Goal: Transaction & Acquisition: Download file/media

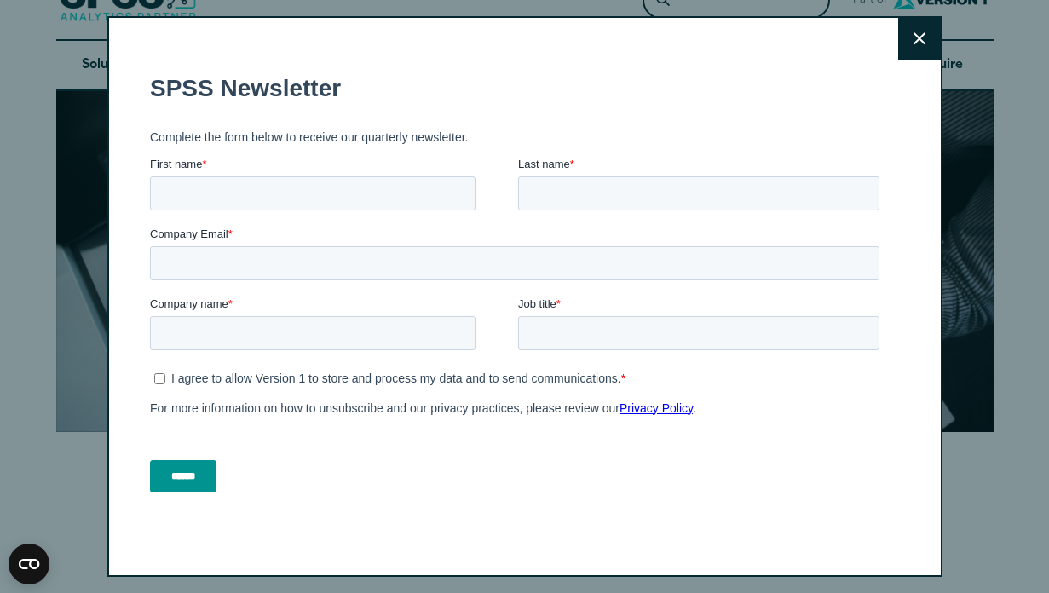
click at [925, 41] on icon at bounding box center [919, 38] width 12 height 13
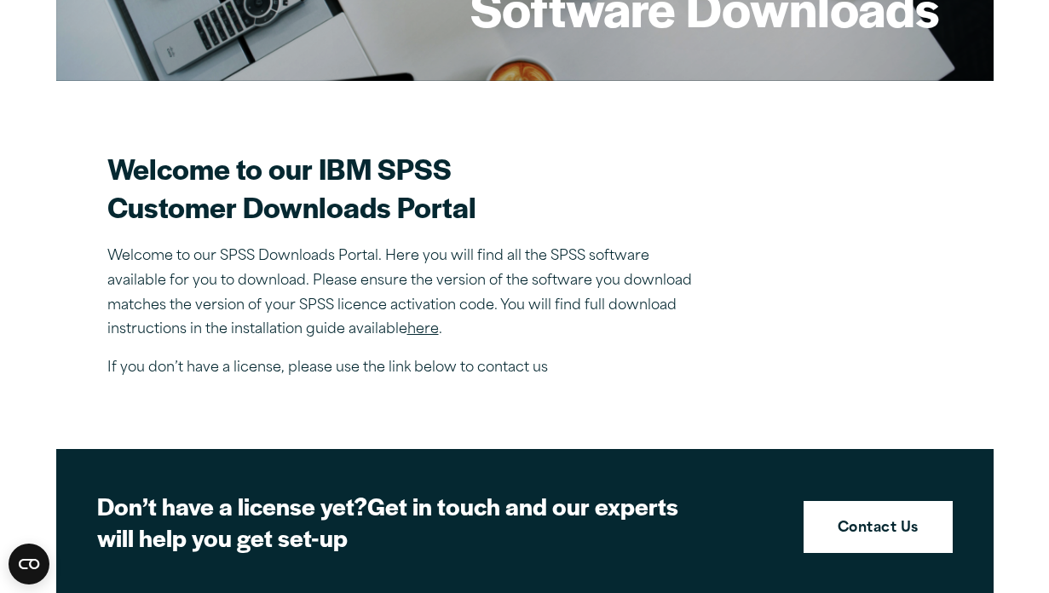
scroll to position [426, 0]
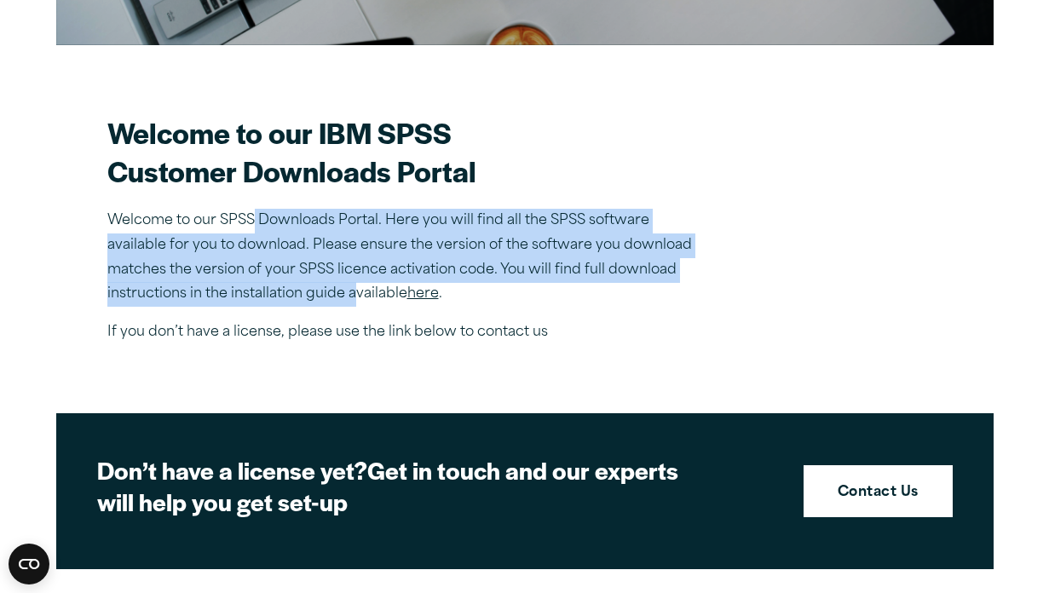
drag, startPoint x: 251, startPoint y: 218, endPoint x: 354, endPoint y: 303, distance: 134.4
click at [354, 303] on p "Welcome to our SPSS Downloads Portal. Here you will find all the SPSS software …" at bounding box center [405, 258] width 596 height 98
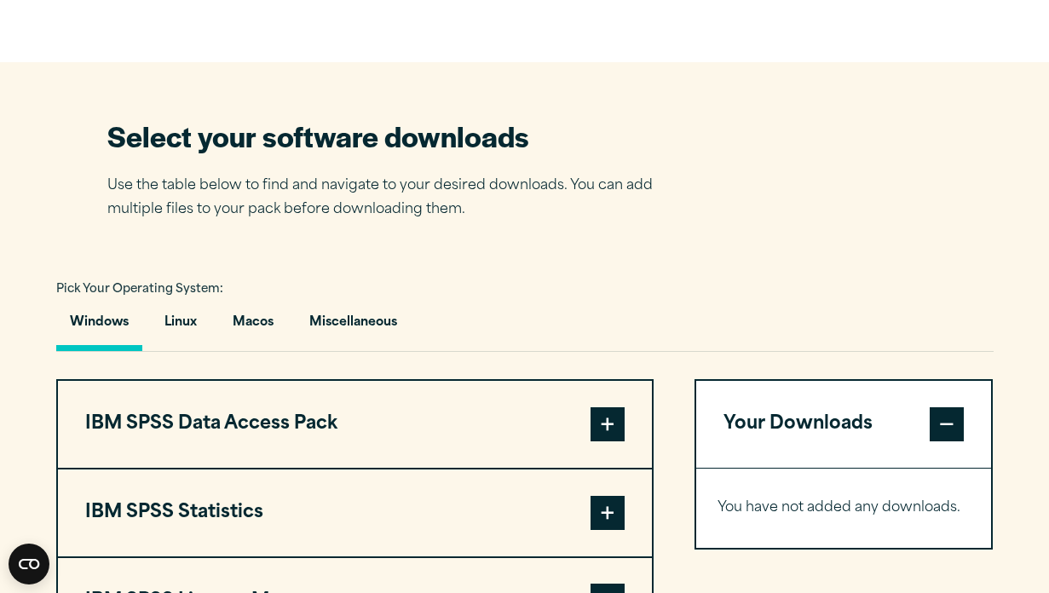
scroll to position [1099, 0]
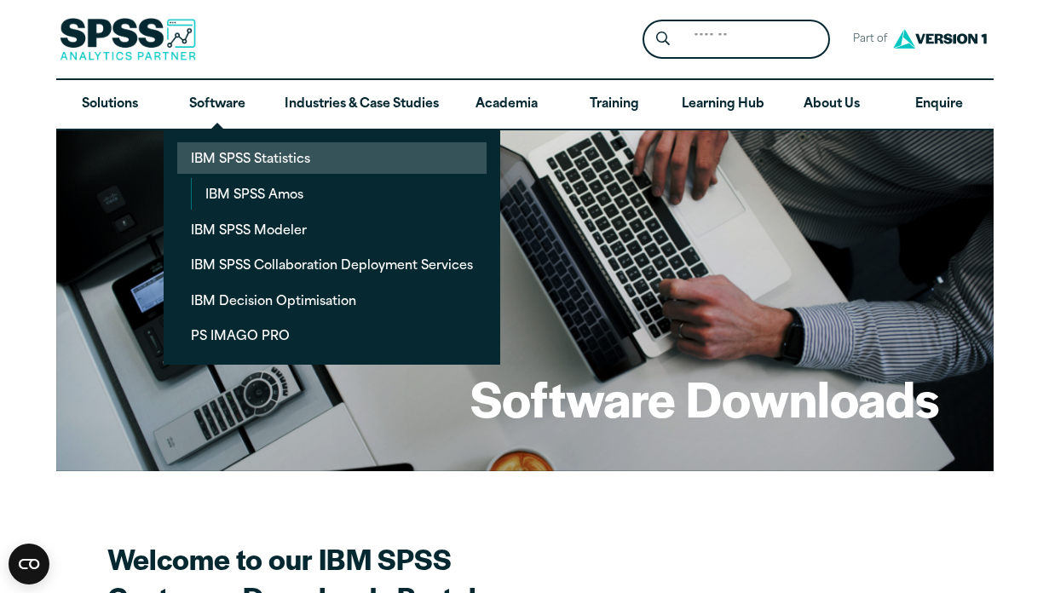
click at [229, 159] on link "IBM SPSS Statistics" at bounding box center [331, 158] width 309 height 32
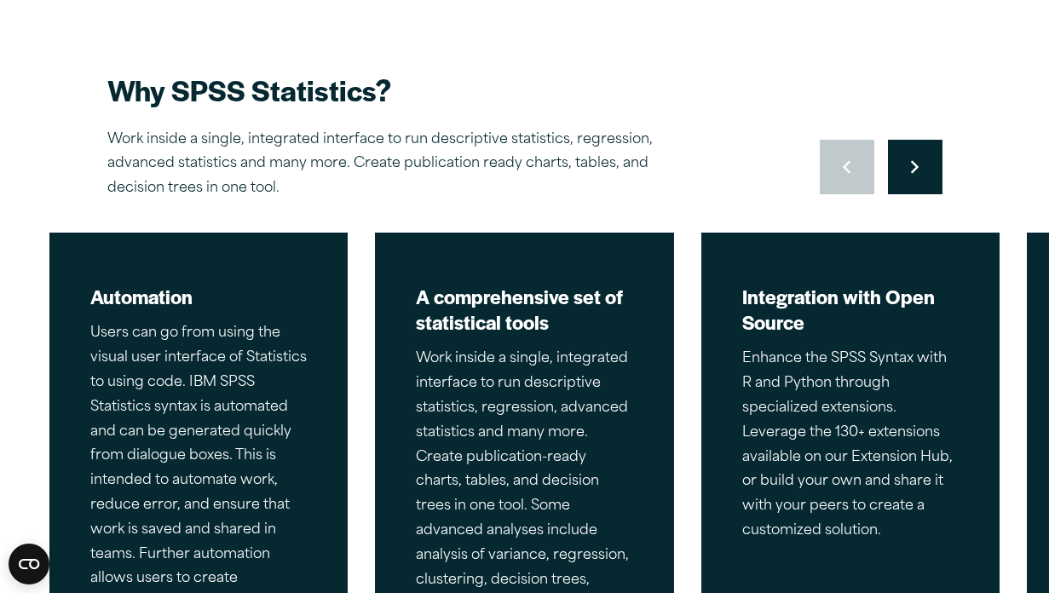
scroll to position [337, 0]
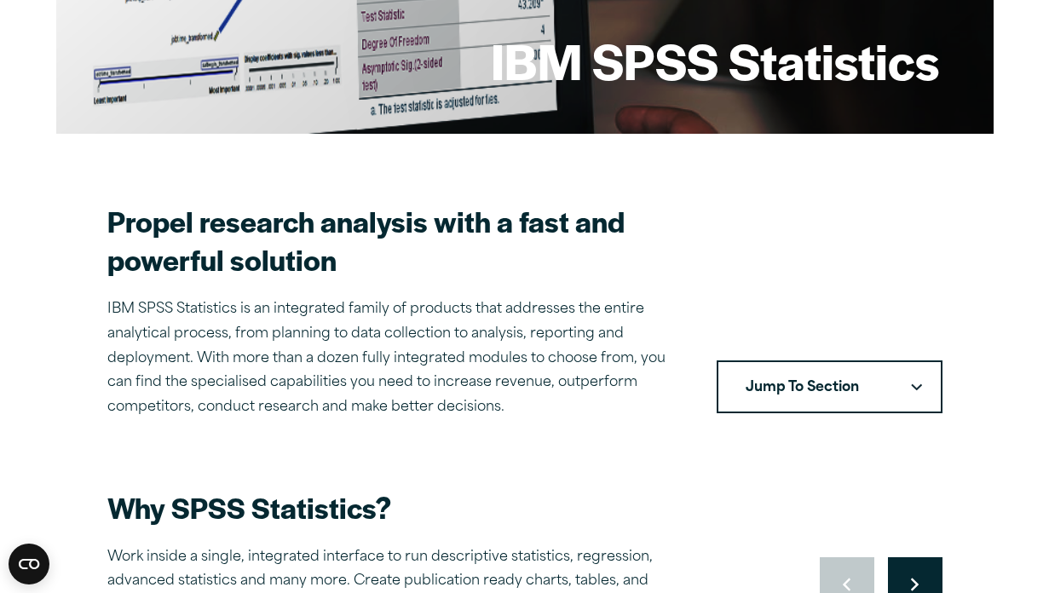
click at [790, 375] on button "Jump To Section" at bounding box center [830, 386] width 226 height 53
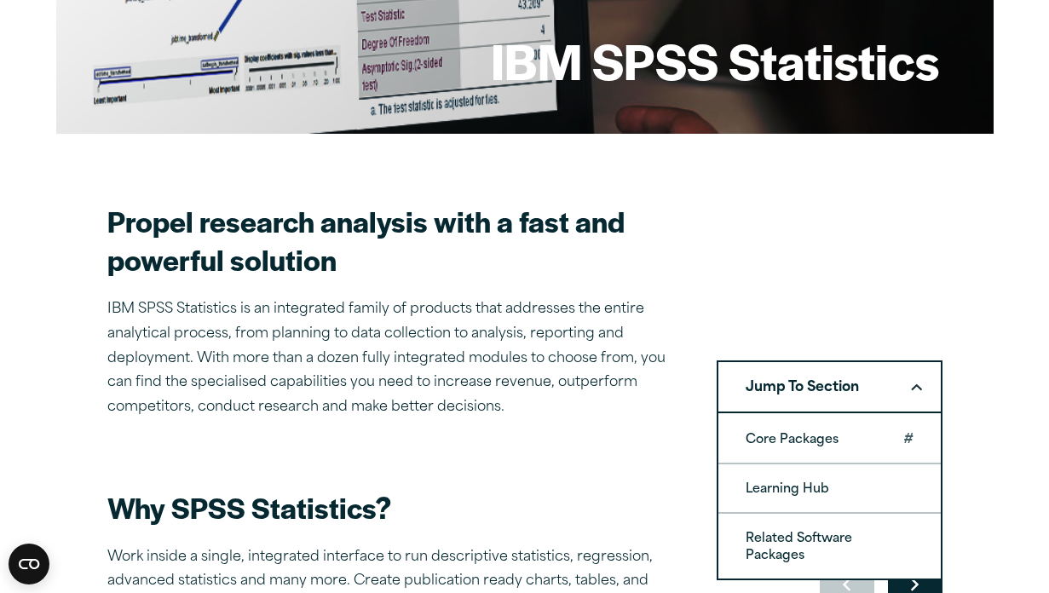
scroll to position [342, 0]
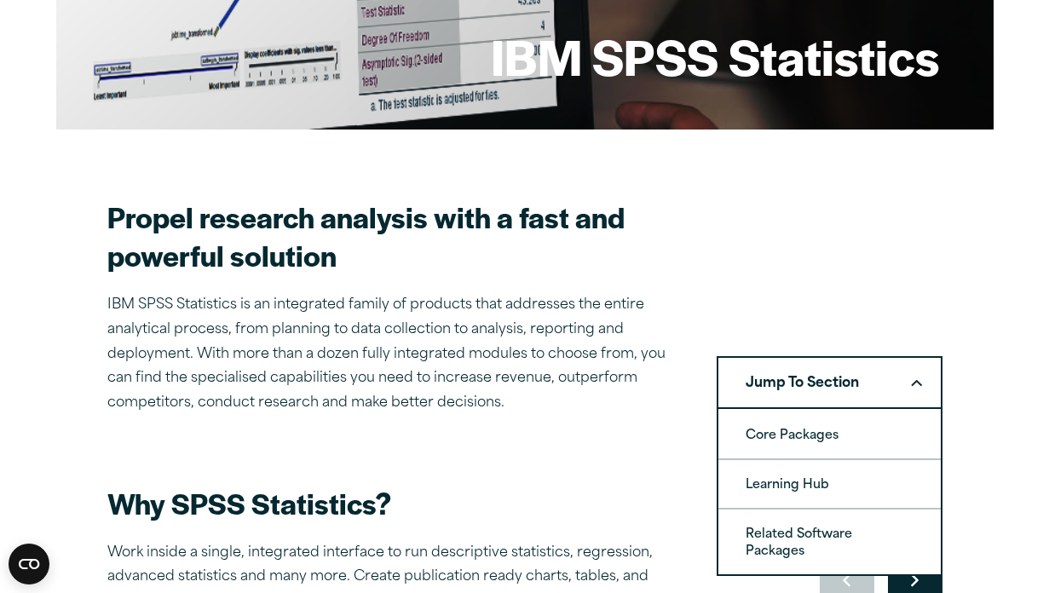
click at [712, 279] on section "Propel research analysis with a fast and powerful solution IBM SPSS Statistics …" at bounding box center [524, 307] width 835 height 218
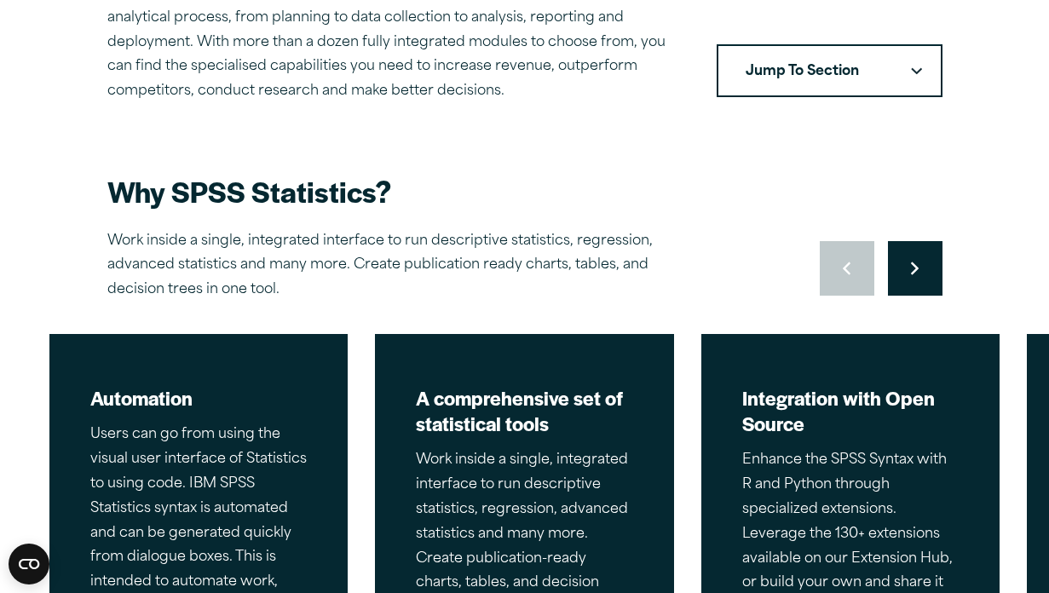
scroll to position [655, 0]
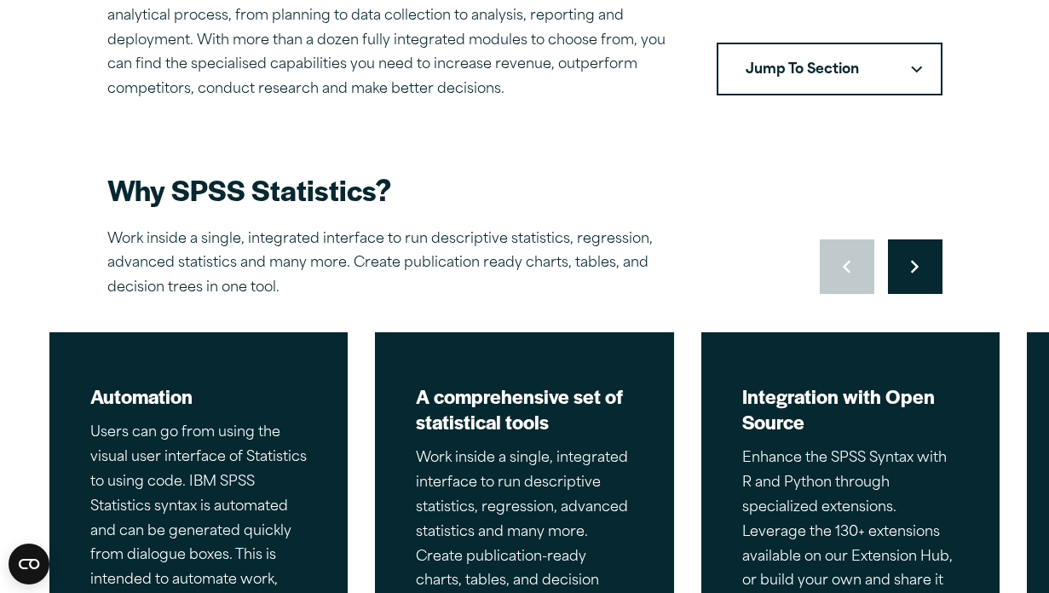
click at [908, 249] on button "Move to next slide" at bounding box center [915, 266] width 55 height 55
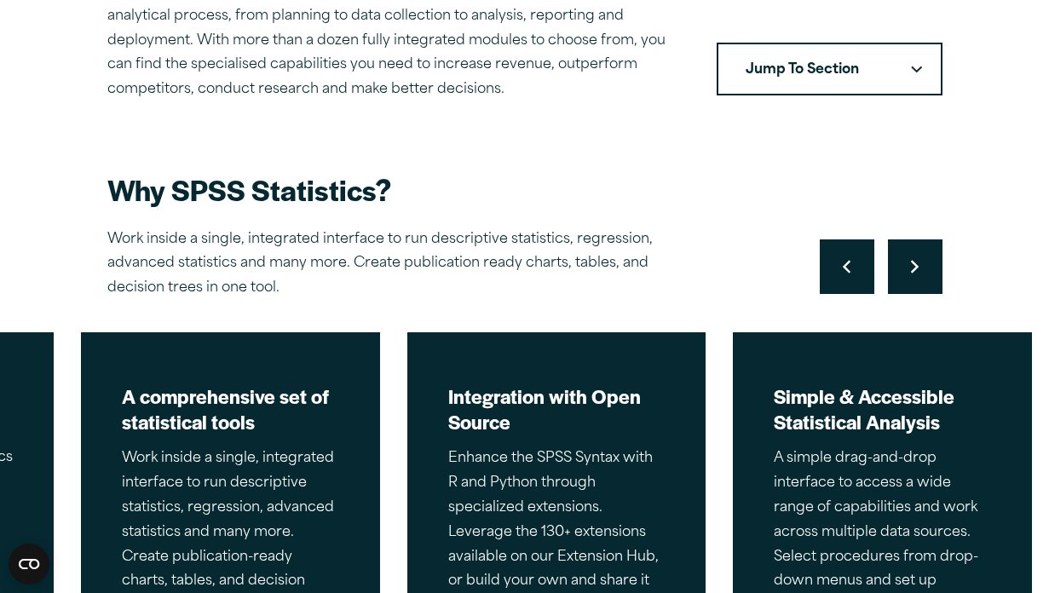
click at [908, 249] on button "Move to next slide" at bounding box center [915, 266] width 55 height 55
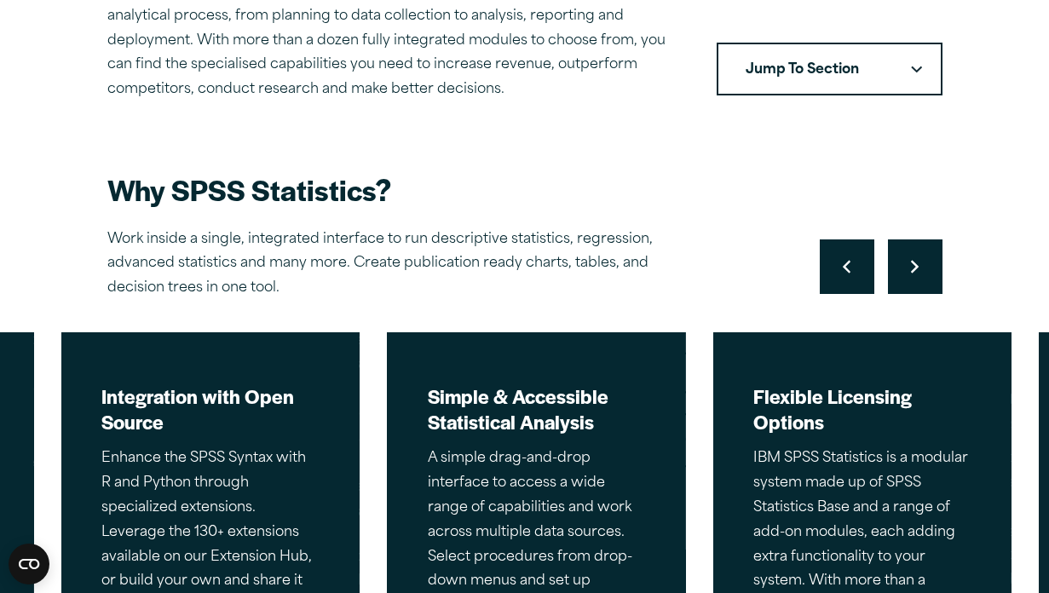
click at [908, 249] on button "Move to next slide" at bounding box center [915, 266] width 55 height 55
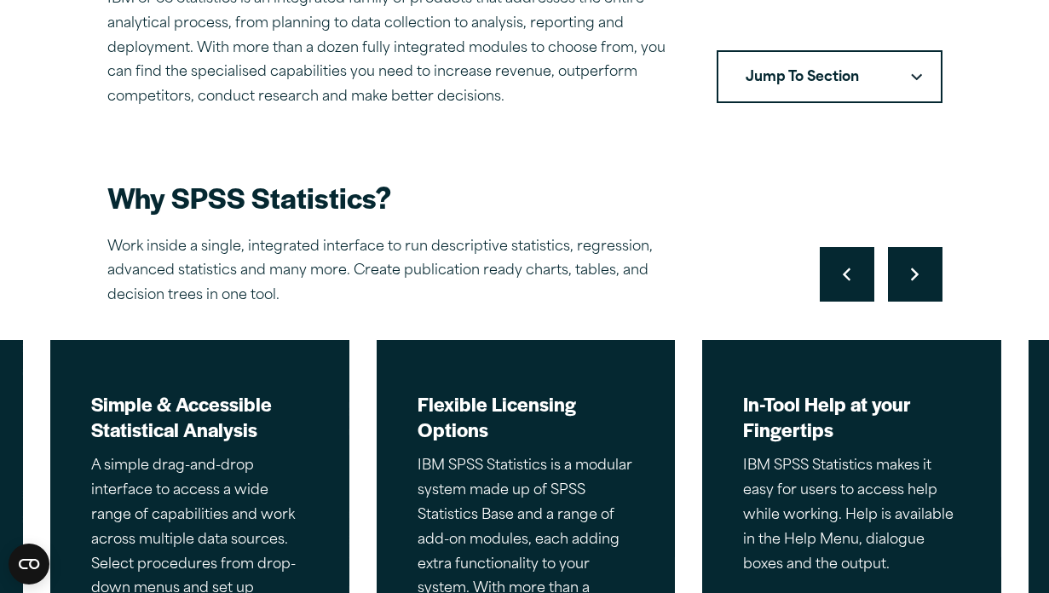
scroll to position [0, 0]
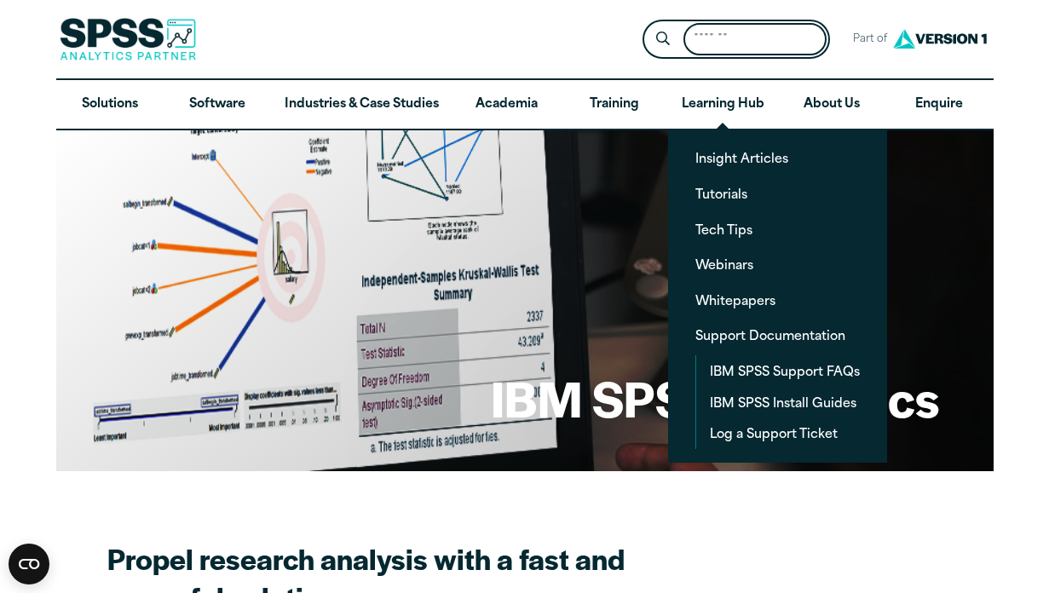
click at [731, 41] on input "Search for:" at bounding box center [754, 39] width 143 height 33
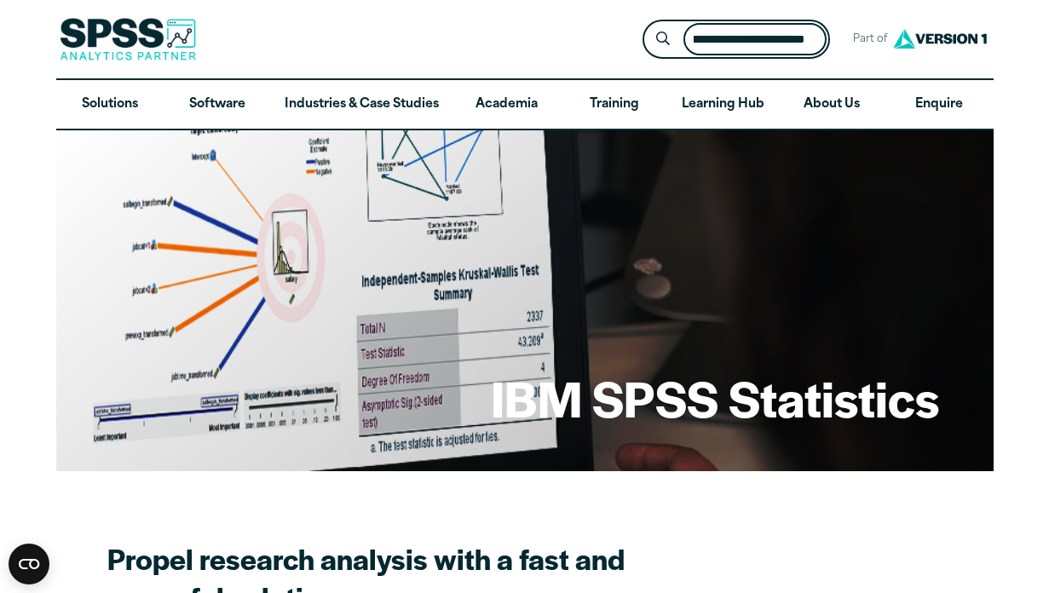
scroll to position [0, 57]
type input "**********"
click at [647, 24] on button "Submit Site Search" at bounding box center [663, 40] width 32 height 32
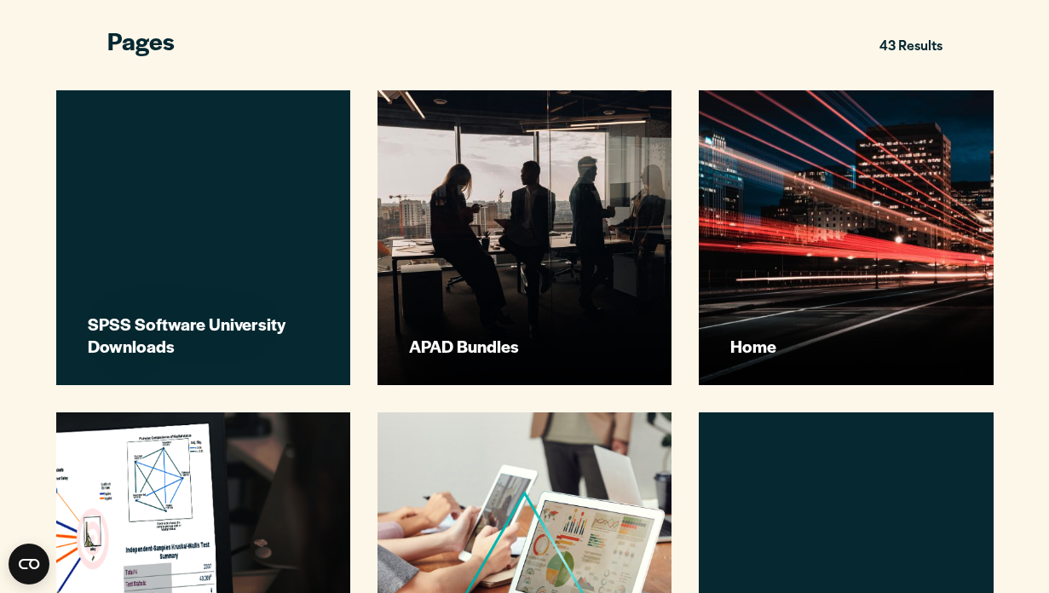
scroll to position [524, 0]
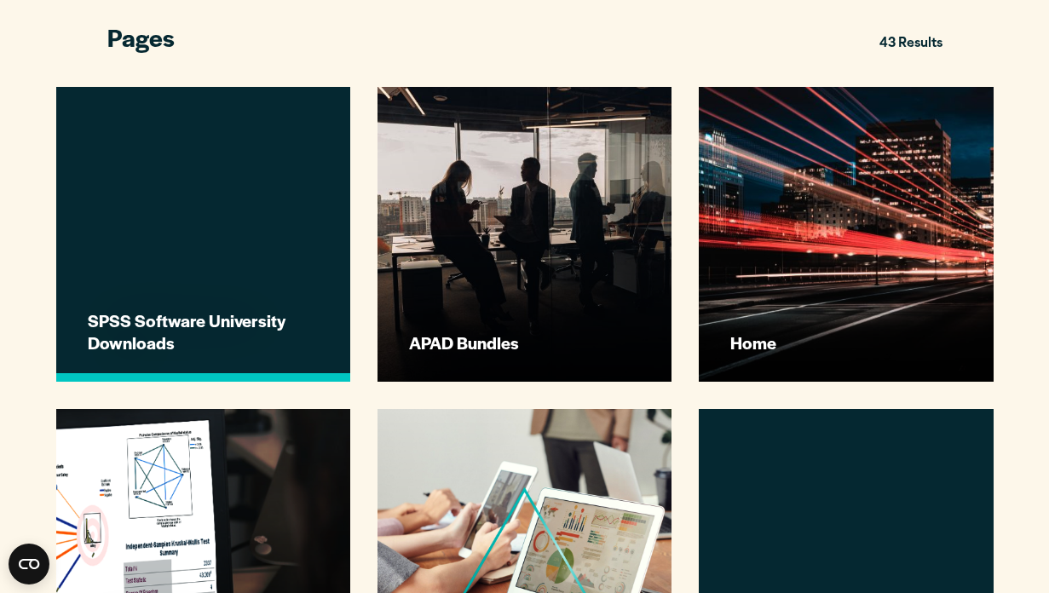
click at [283, 348] on h3 "SPSS Software University Downloads" at bounding box center [205, 331] width 235 height 45
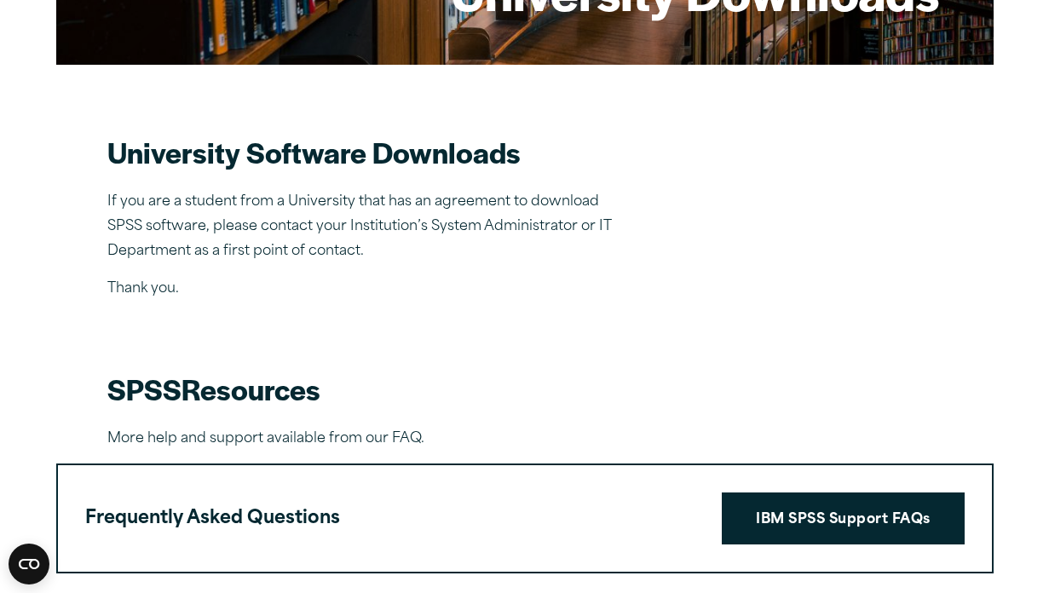
scroll to position [399, 0]
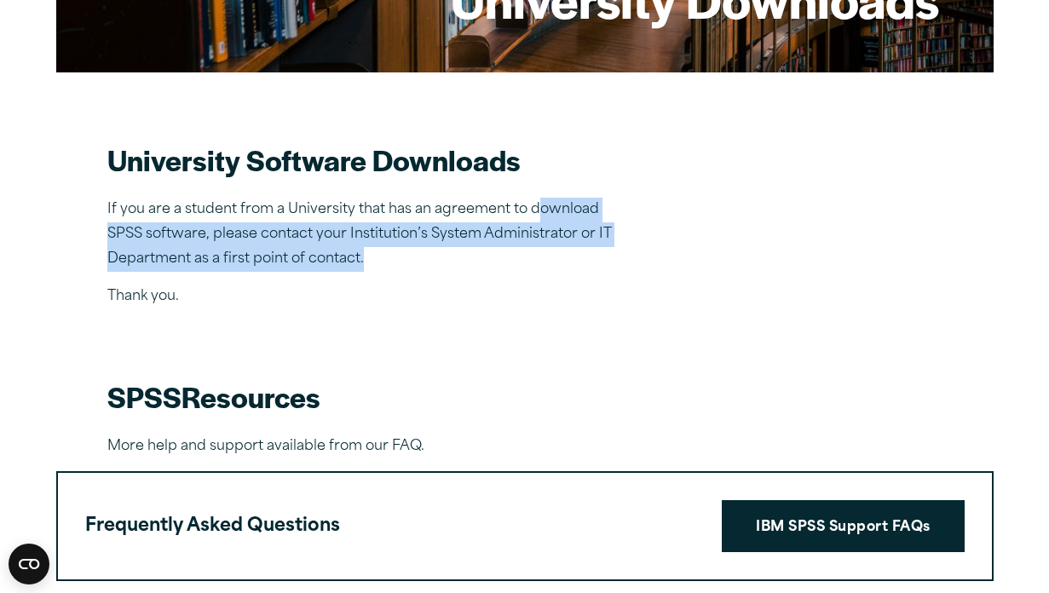
drag, startPoint x: 536, startPoint y: 208, endPoint x: 530, endPoint y: 256, distance: 48.9
click at [530, 256] on p "If you are a student from a University that has an agreement to download SPSS s…" at bounding box center [362, 234] width 511 height 73
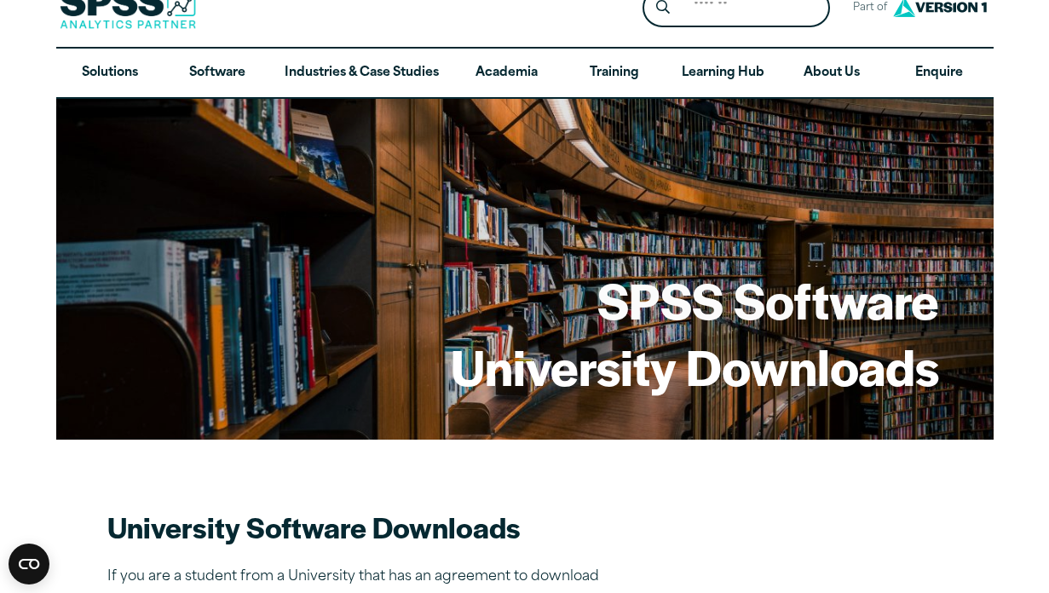
scroll to position [0, 0]
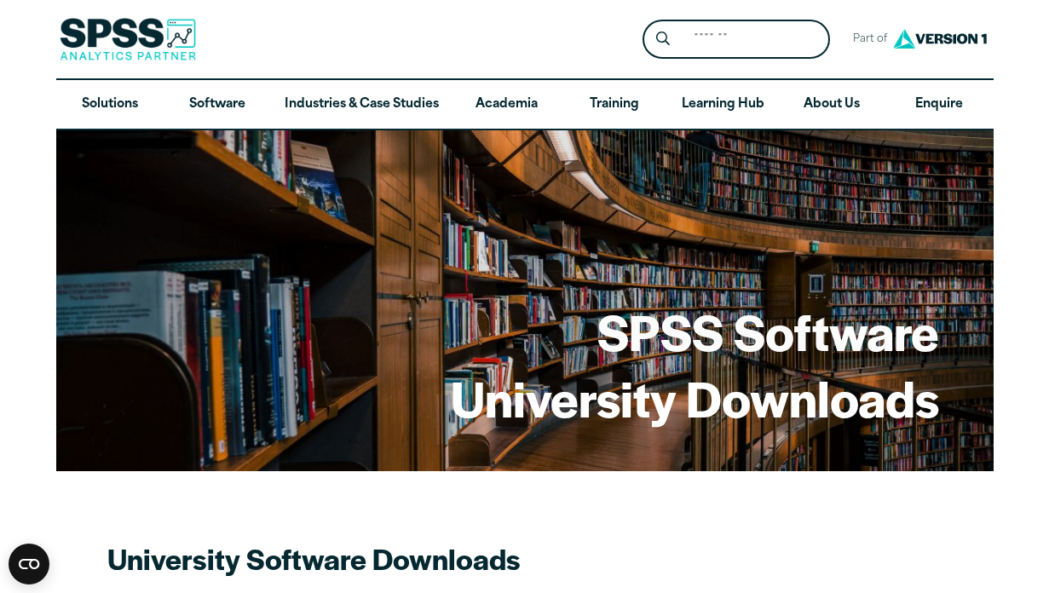
click at [104, 24] on img at bounding box center [128, 39] width 136 height 43
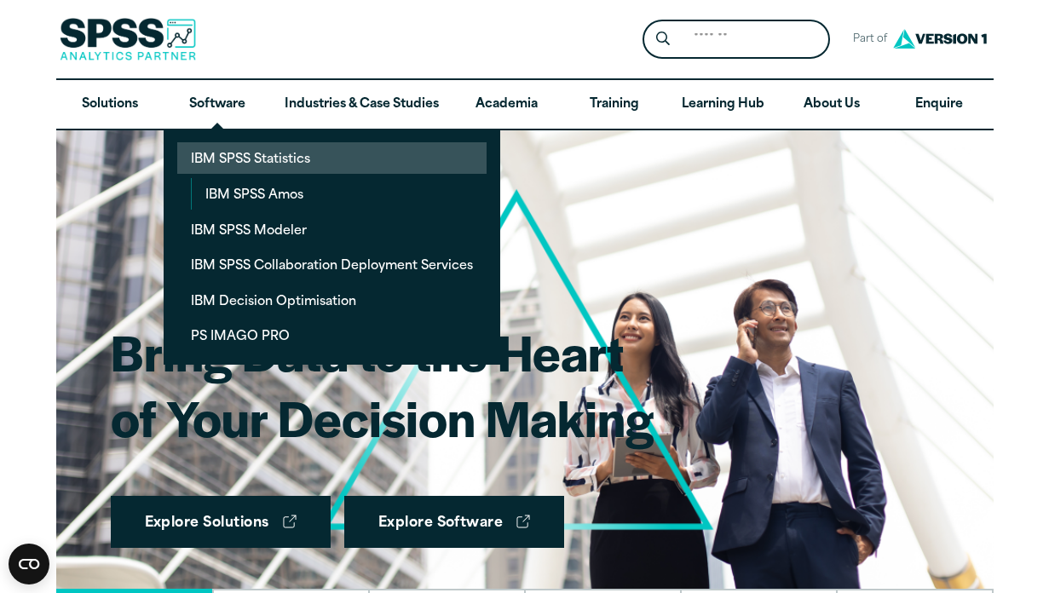
click at [215, 164] on link "IBM SPSS Statistics" at bounding box center [331, 158] width 309 height 32
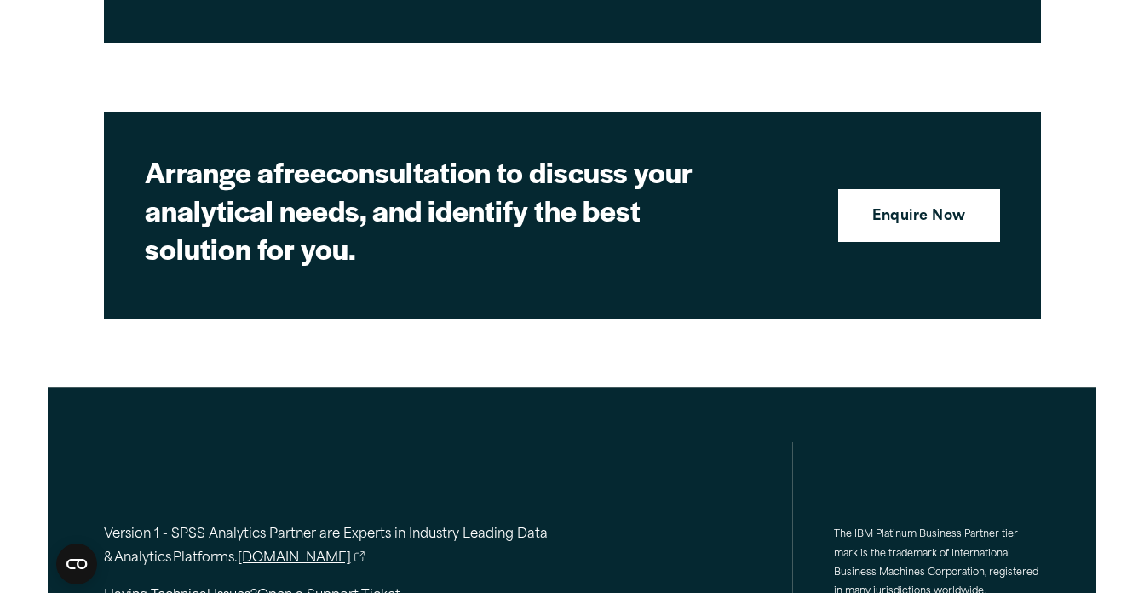
scroll to position [7886, 0]
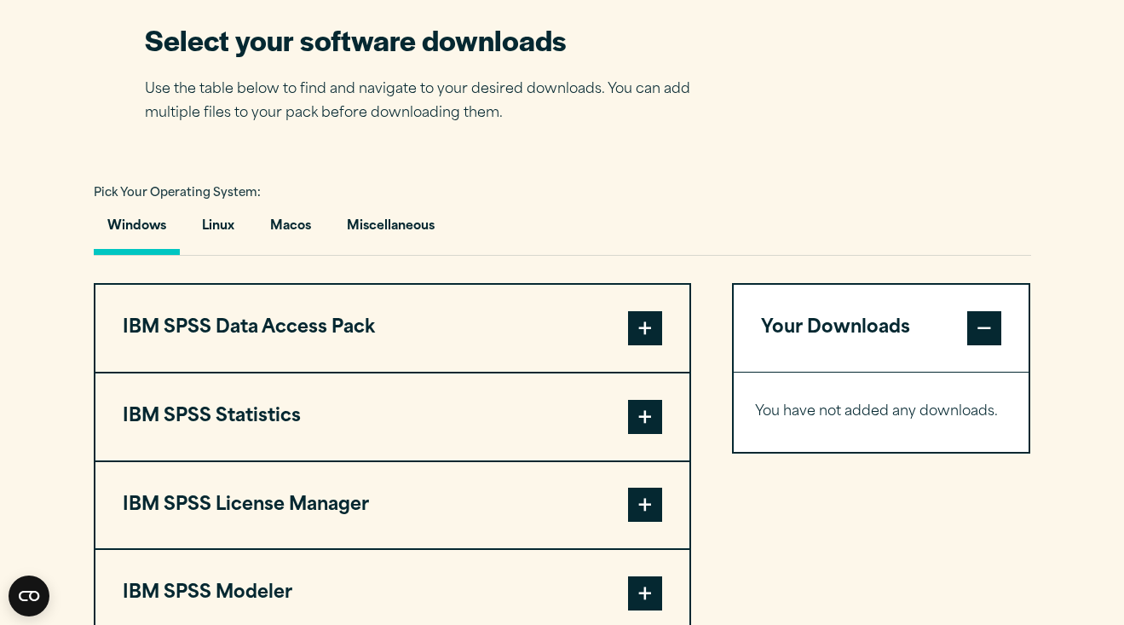
scroll to position [573, 0]
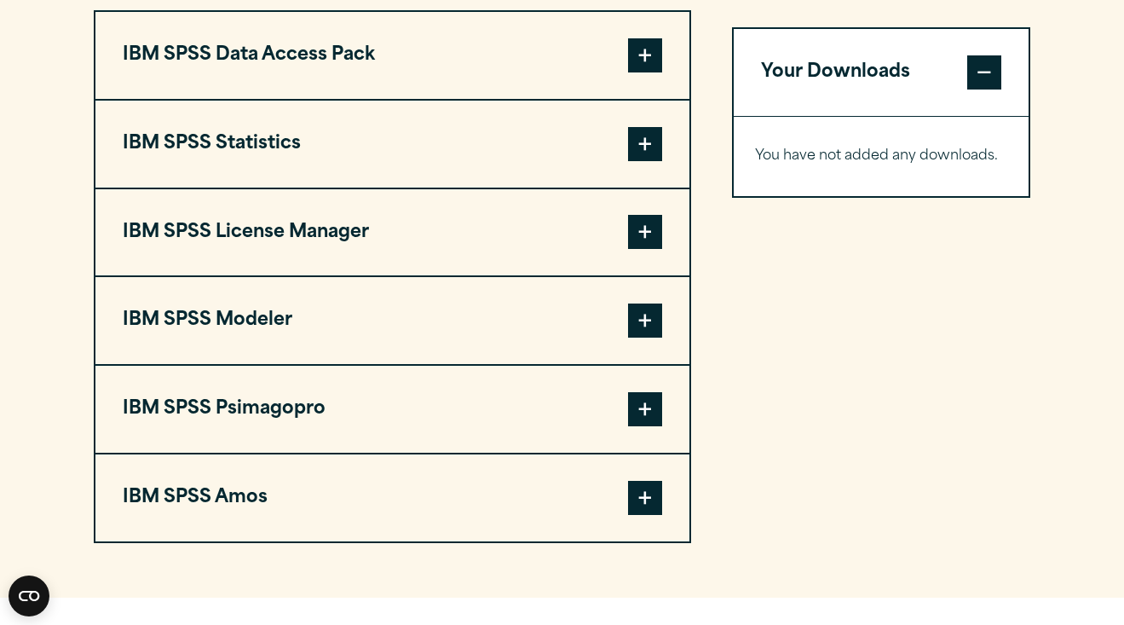
scroll to position [1372, 0]
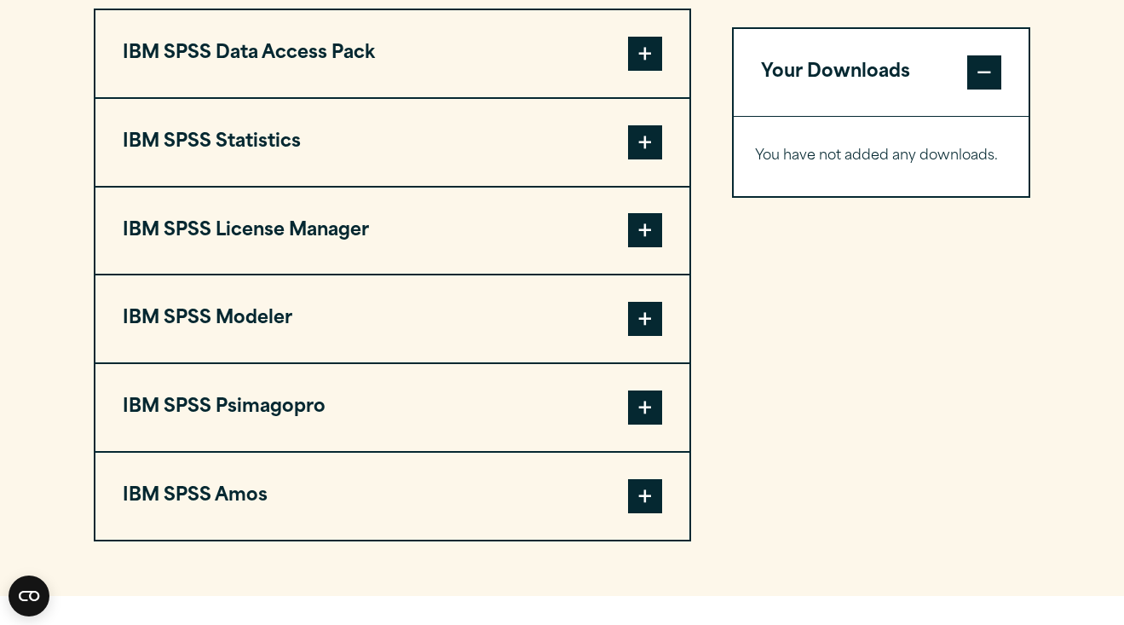
click at [275, 150] on button "IBM SPSS Statistics" at bounding box center [392, 142] width 594 height 87
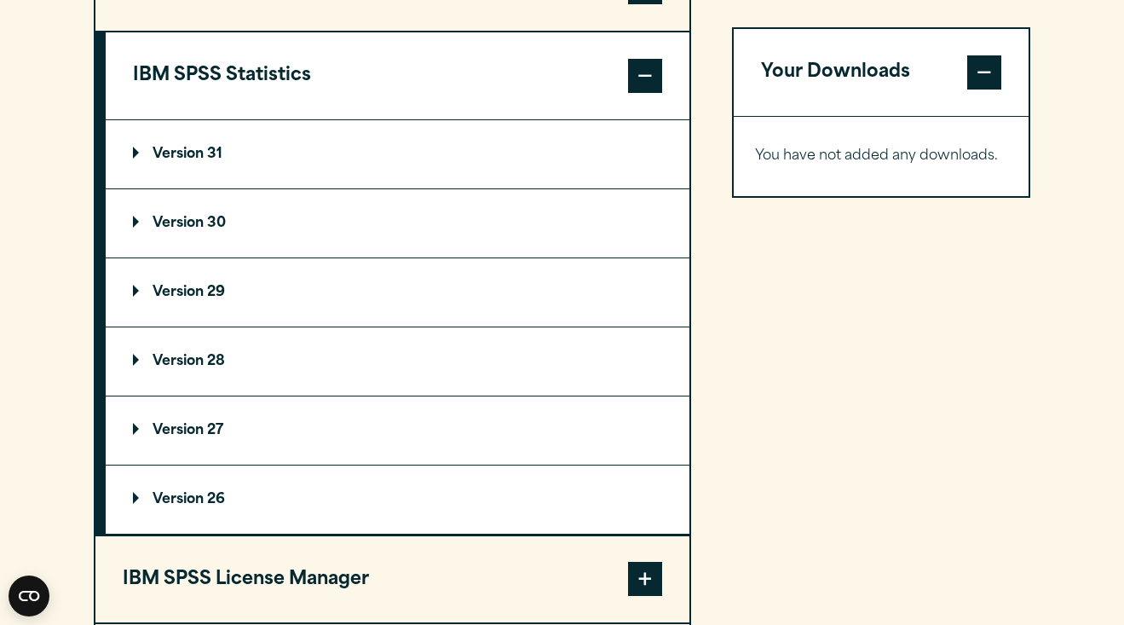
scroll to position [1434, 0]
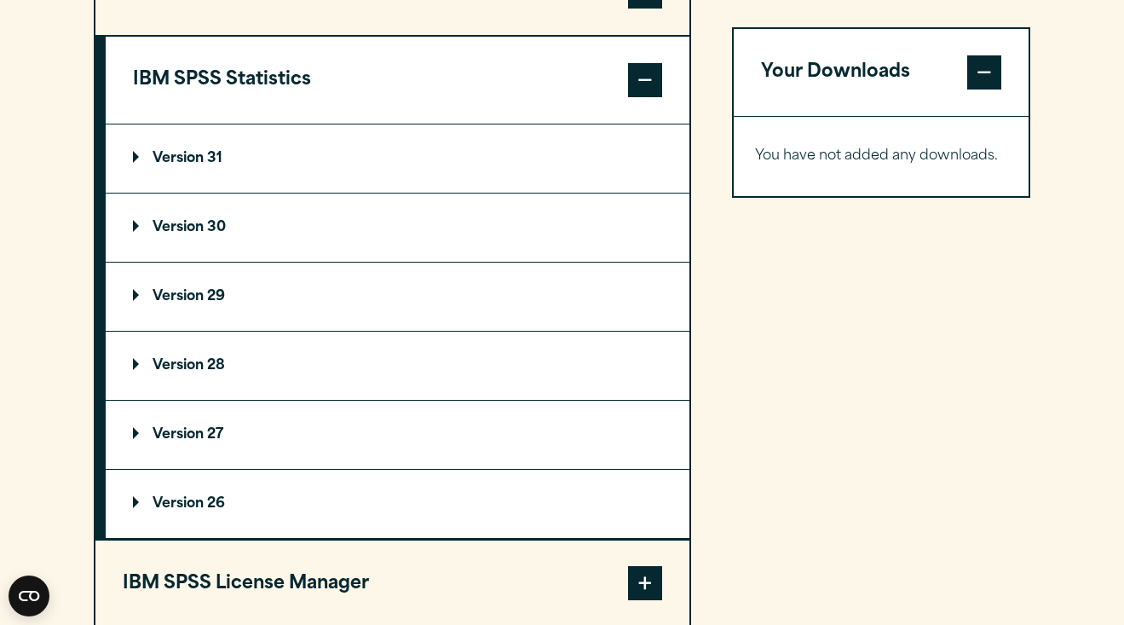
click at [221, 165] on p "Version 31" at bounding box center [177, 159] width 89 height 14
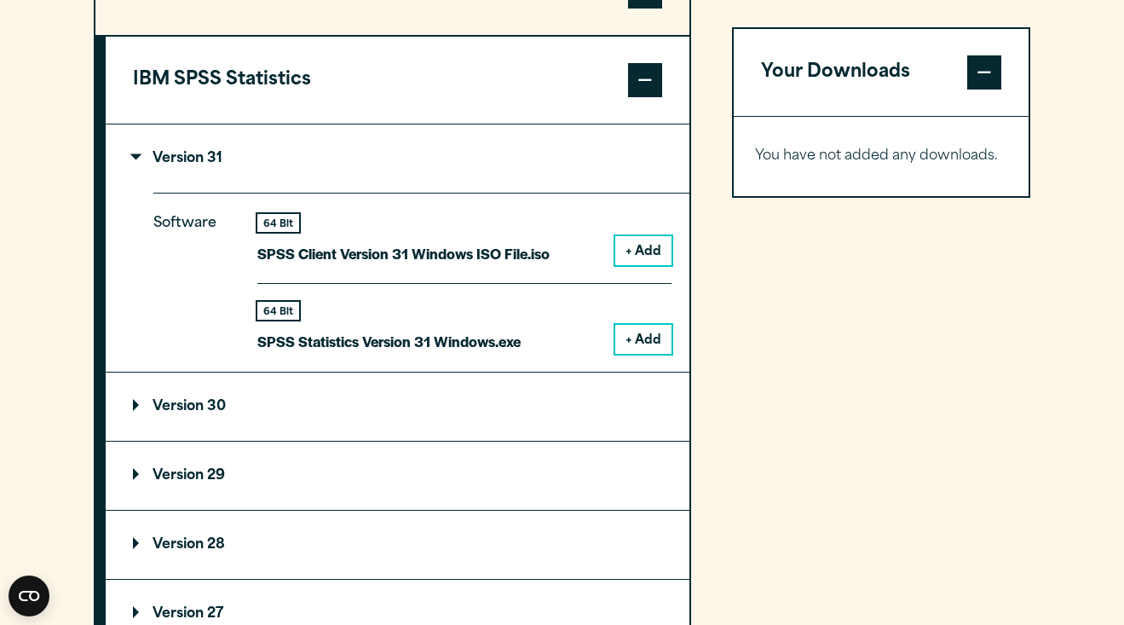
scroll to position [1469, 0]
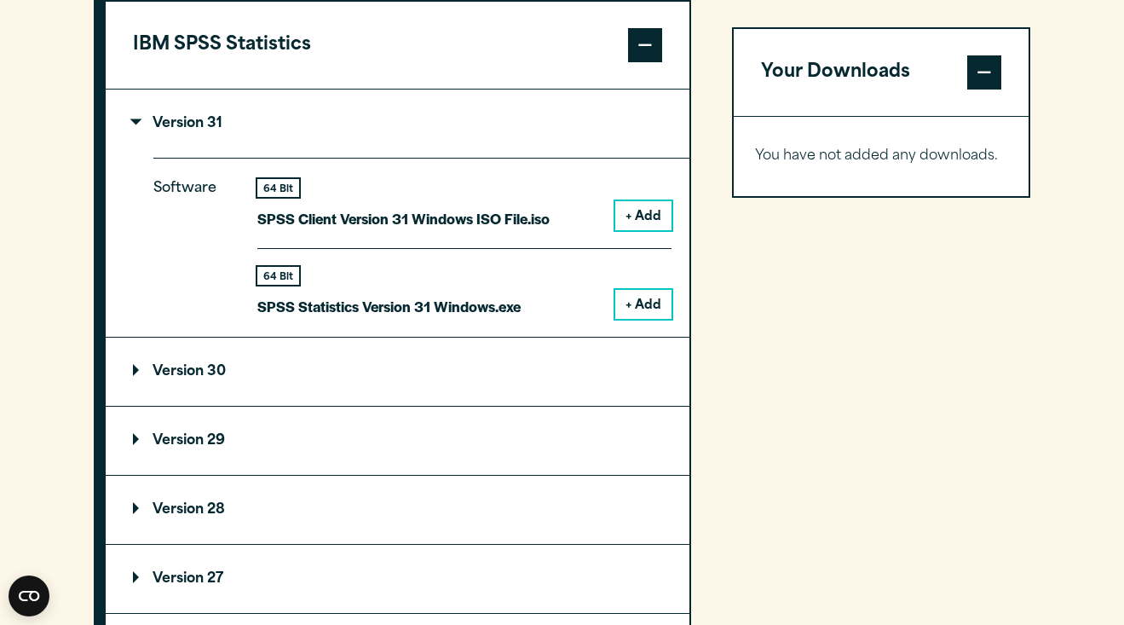
click at [189, 467] on summary "Version 29" at bounding box center [398, 440] width 584 height 68
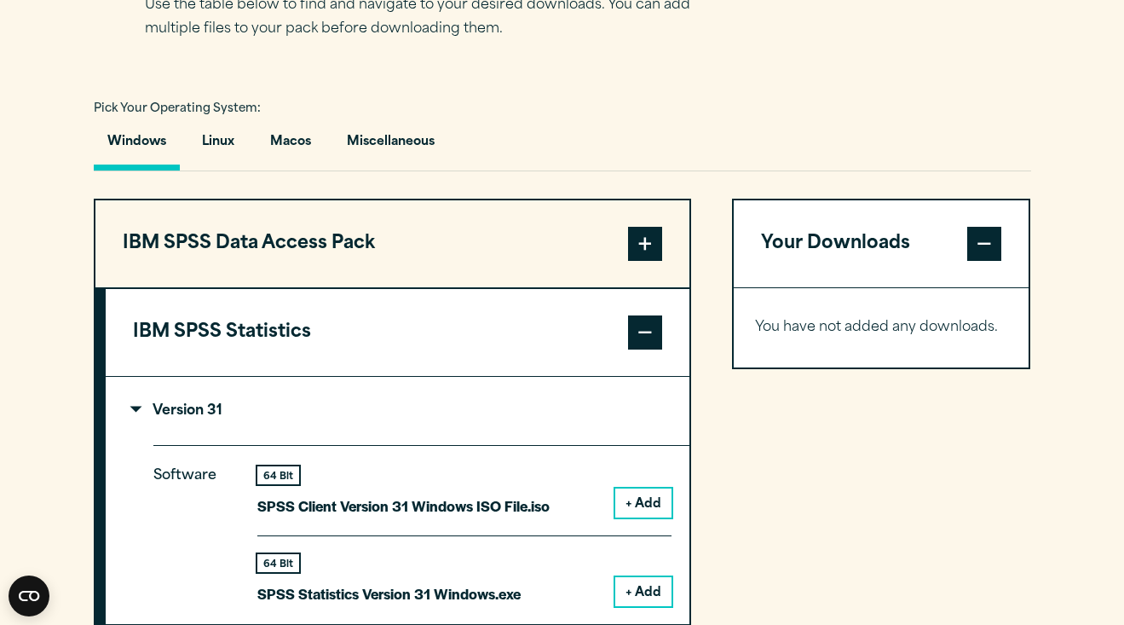
scroll to position [1159, 0]
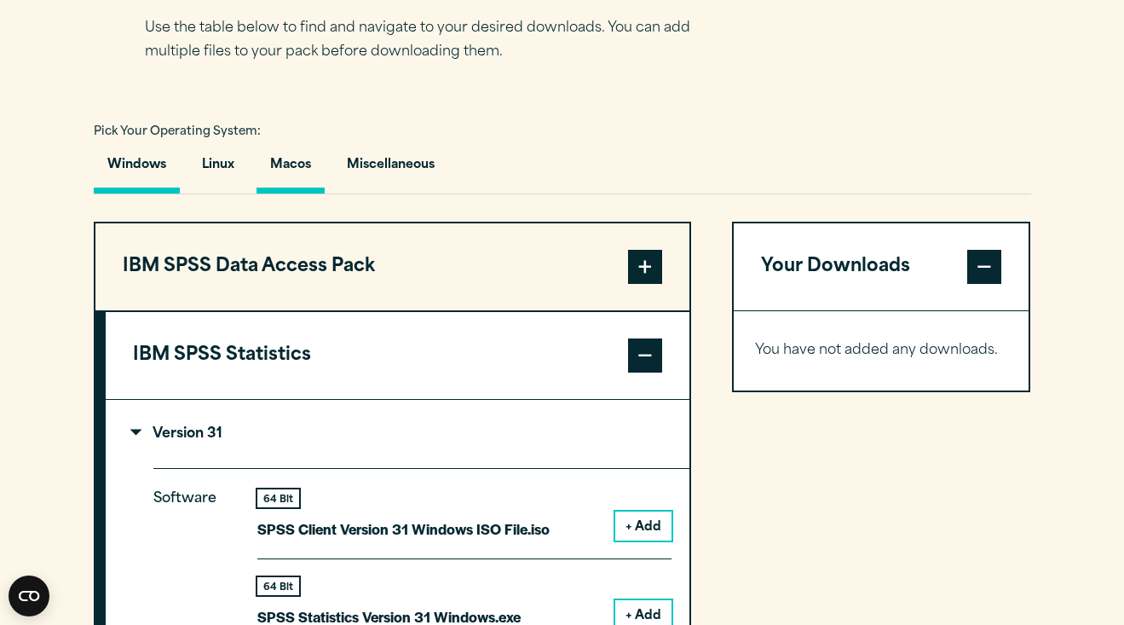
click at [294, 170] on button "Macos" at bounding box center [290, 169] width 68 height 49
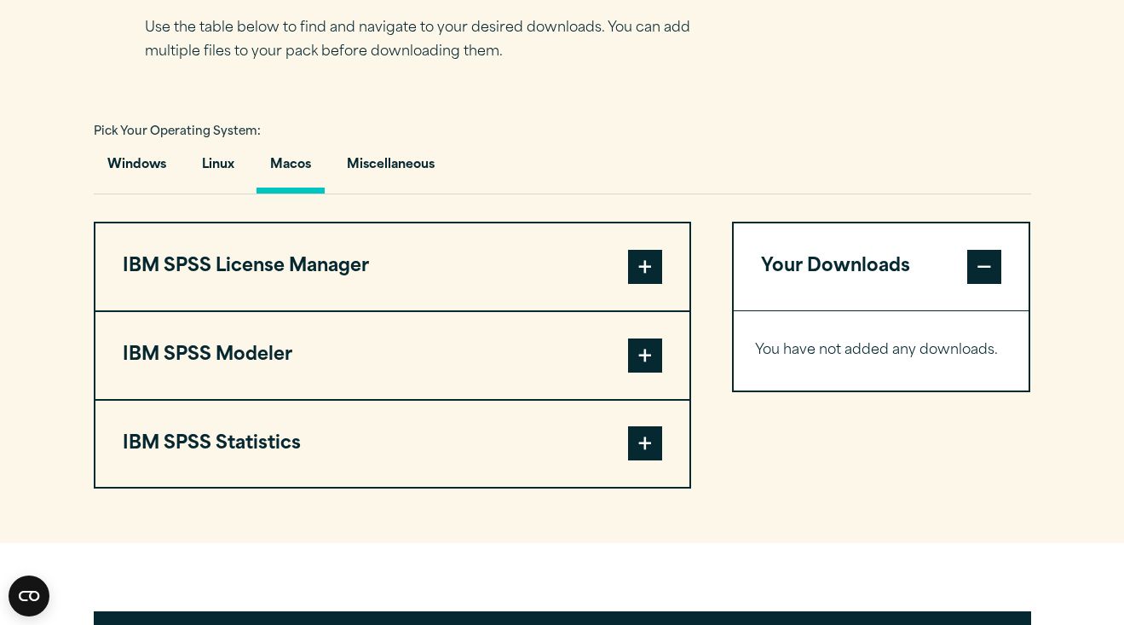
click at [636, 460] on span at bounding box center [645, 443] width 34 height 34
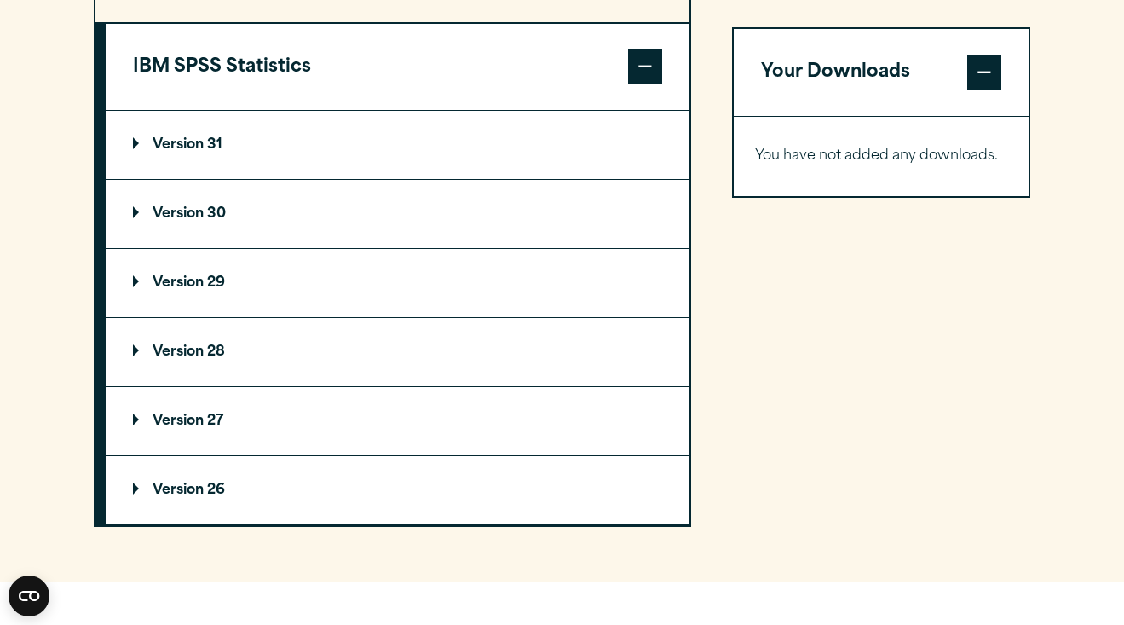
scroll to position [1587, 0]
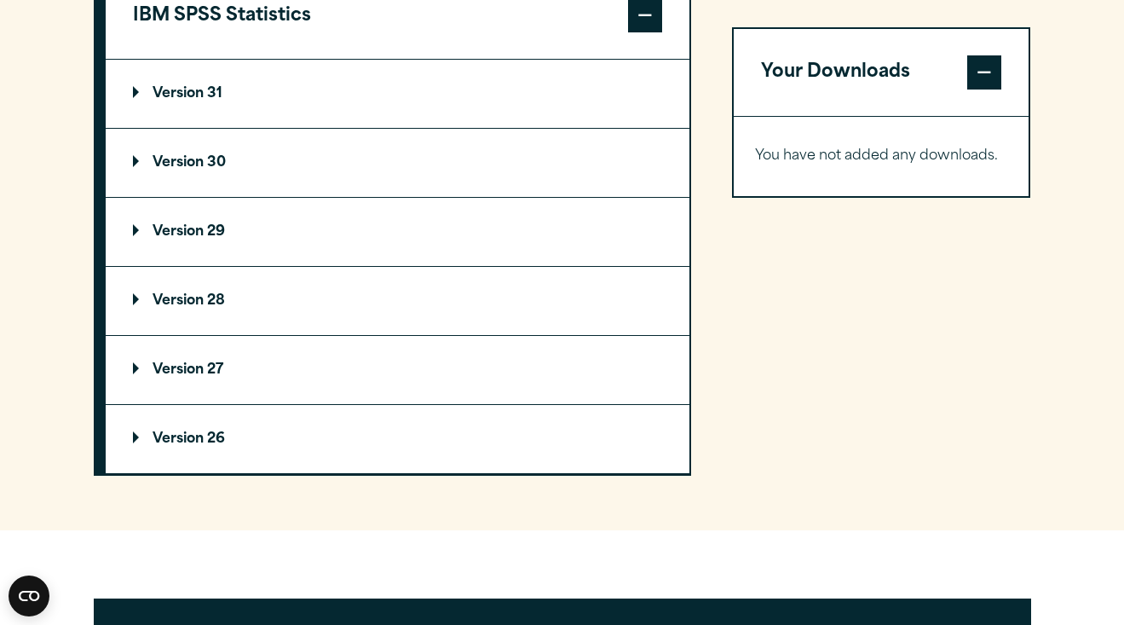
click at [218, 239] on p "Version 29" at bounding box center [179, 232] width 92 height 14
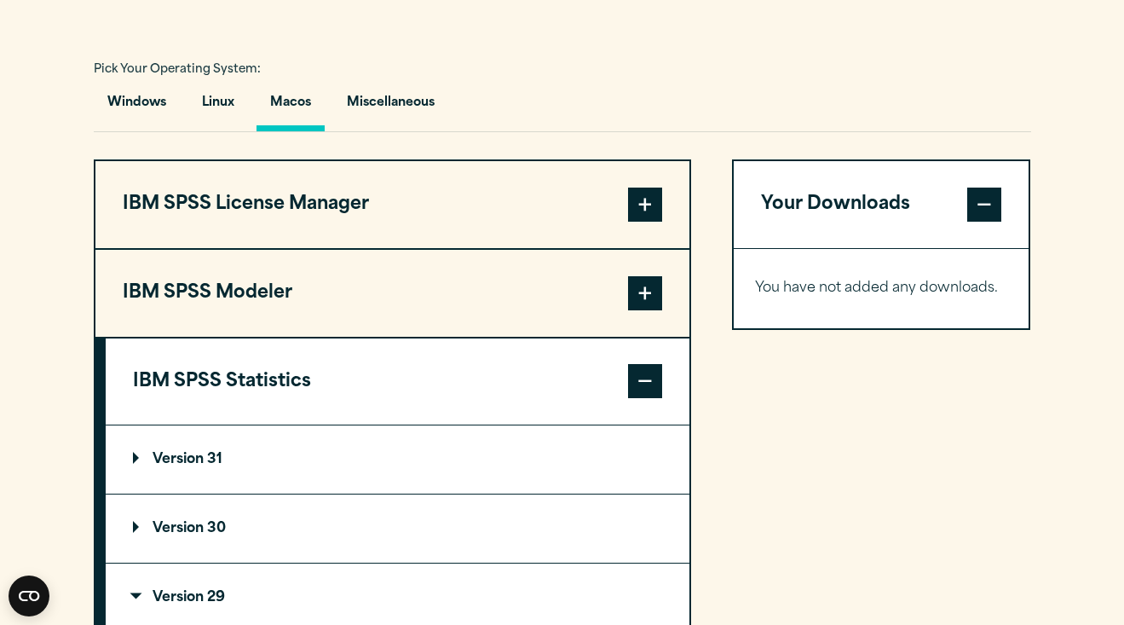
scroll to position [1191, 0]
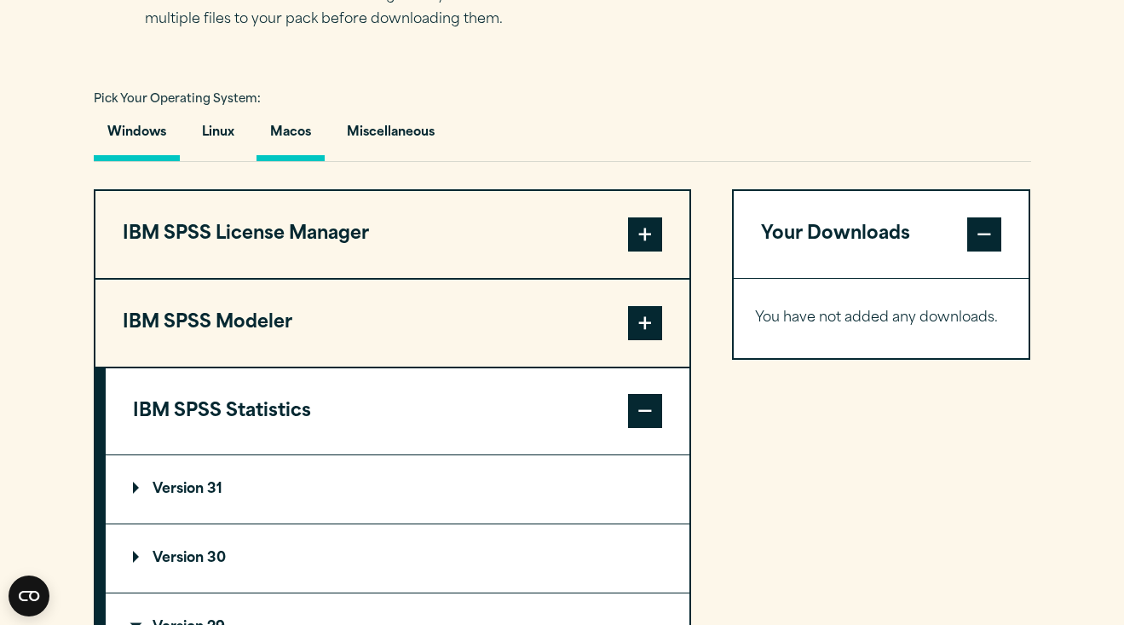
click at [139, 137] on button "Windows" at bounding box center [137, 136] width 86 height 49
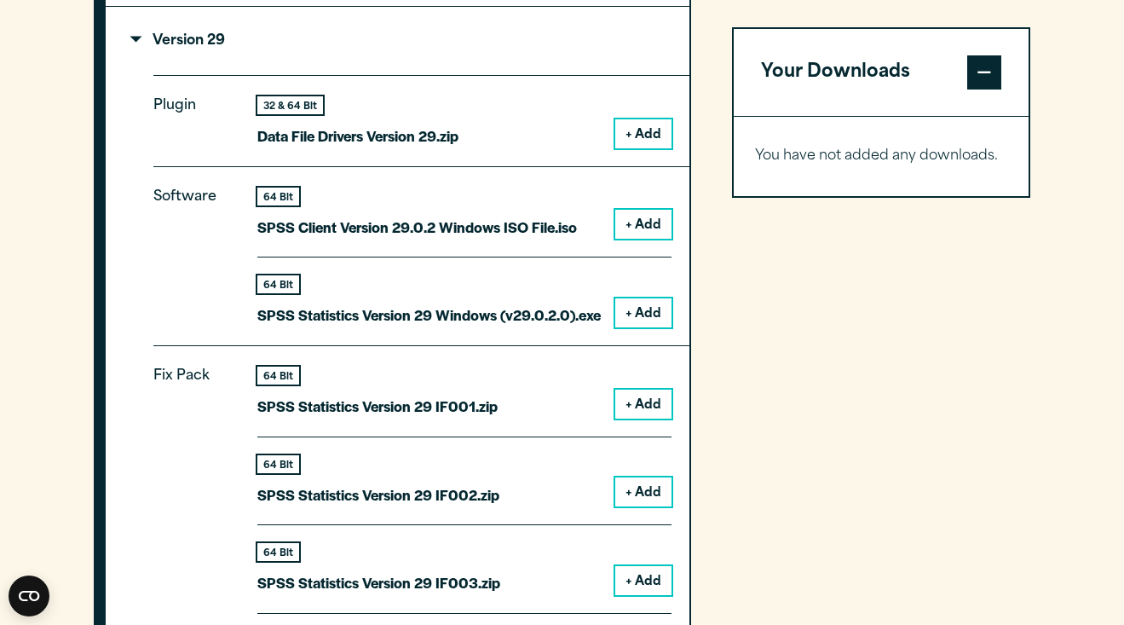
scroll to position [1867, 0]
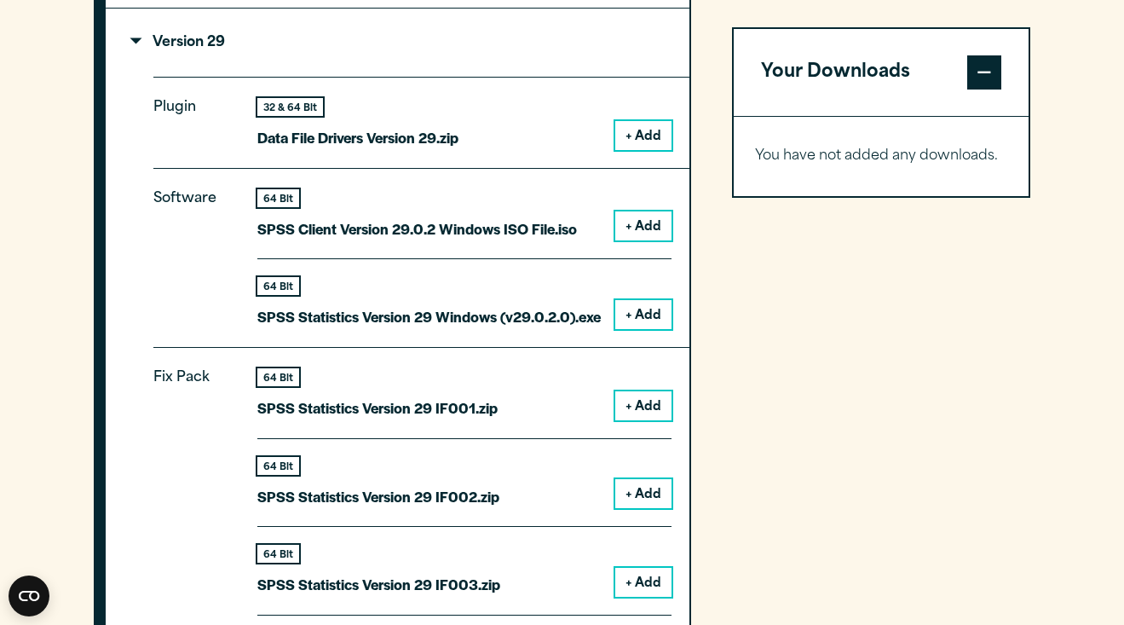
click at [648, 328] on button "+ Add" at bounding box center [643, 314] width 56 height 29
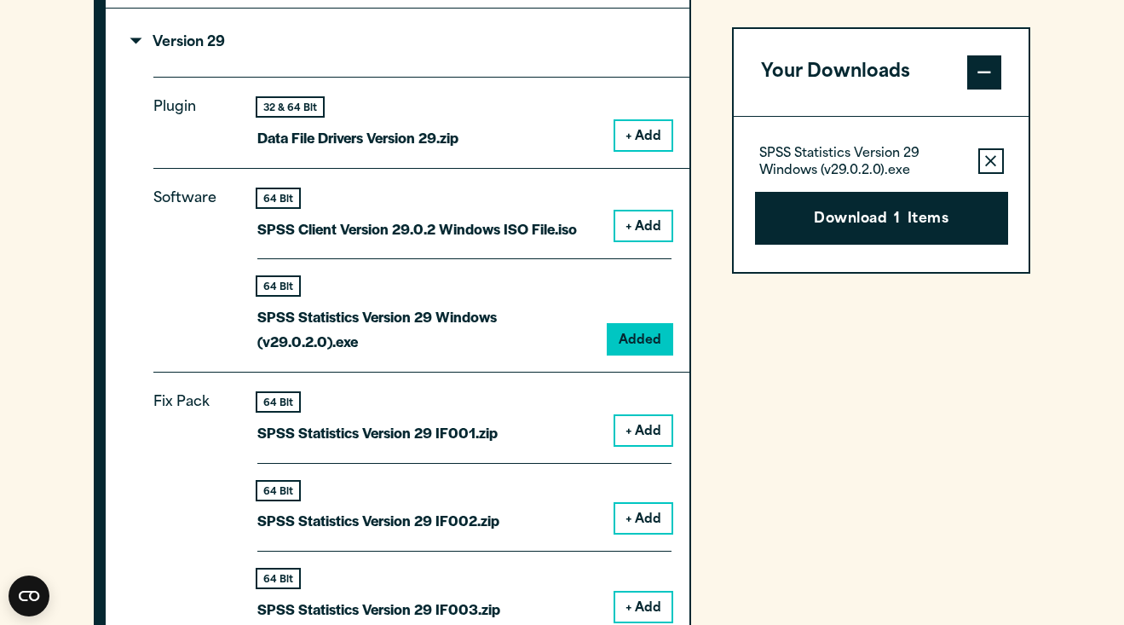
click at [868, 205] on button "Download 1 Items" at bounding box center [881, 218] width 253 height 53
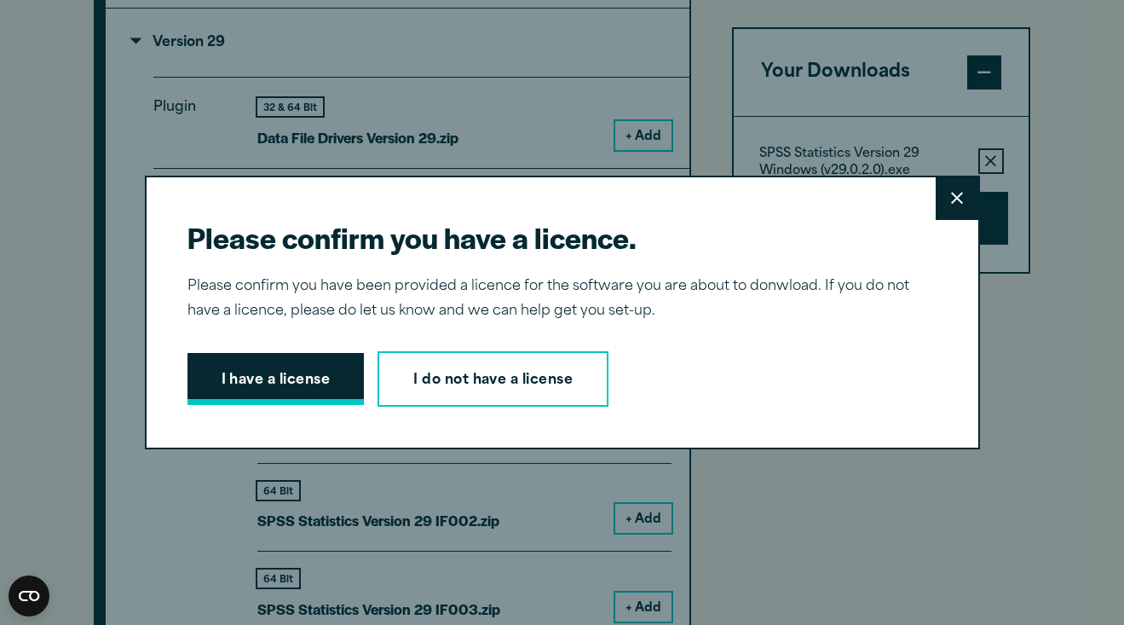
click at [326, 366] on button "I have a license" at bounding box center [275, 379] width 177 height 53
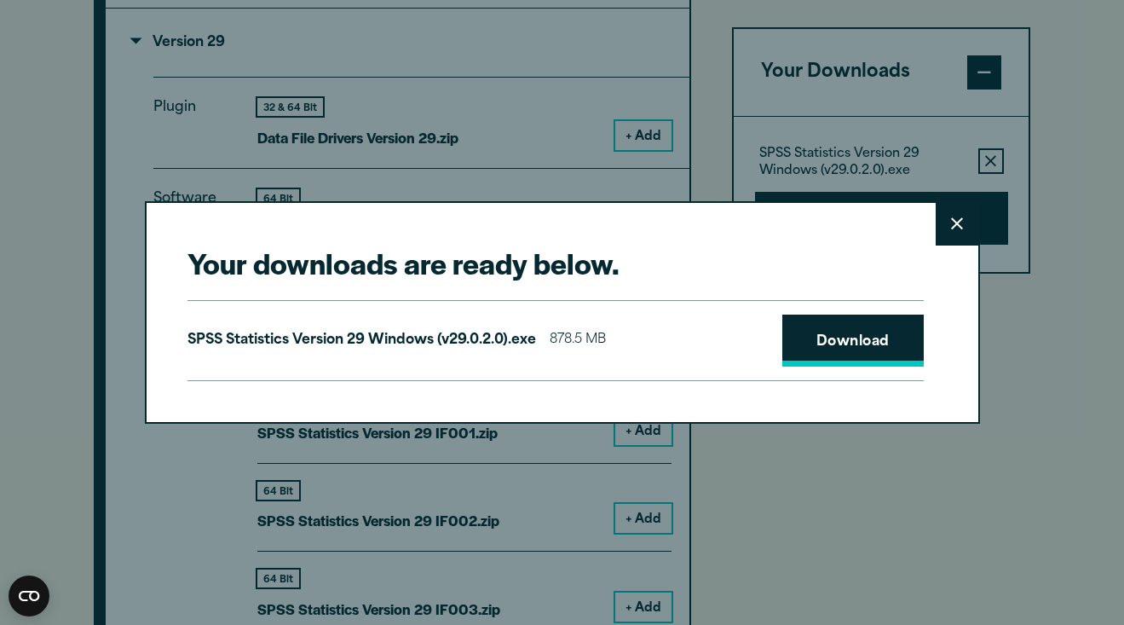
click at [858, 352] on link "Download" at bounding box center [852, 340] width 141 height 53
drag, startPoint x: 964, startPoint y: 230, endPoint x: 970, endPoint y: 239, distance: 10.4
click at [970, 239] on button "Close" at bounding box center [957, 224] width 43 height 43
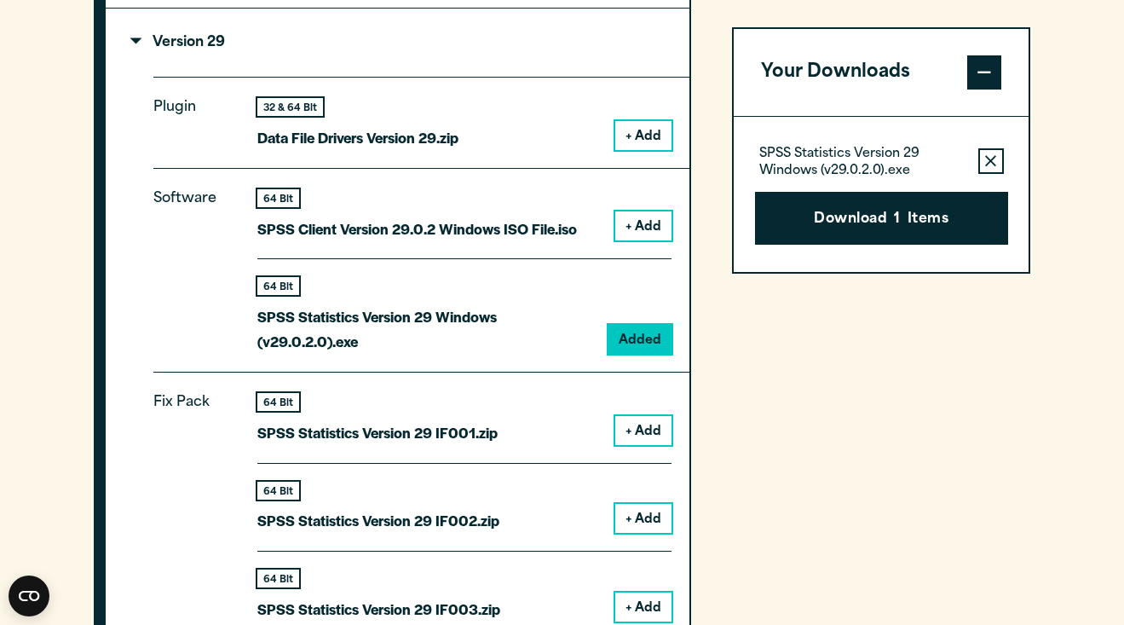
click at [961, 222] on div "Your downloads are ready below. Close SPSS Statistics Version 29 Windows (v29.0…" at bounding box center [562, 312] width 1124 height 625
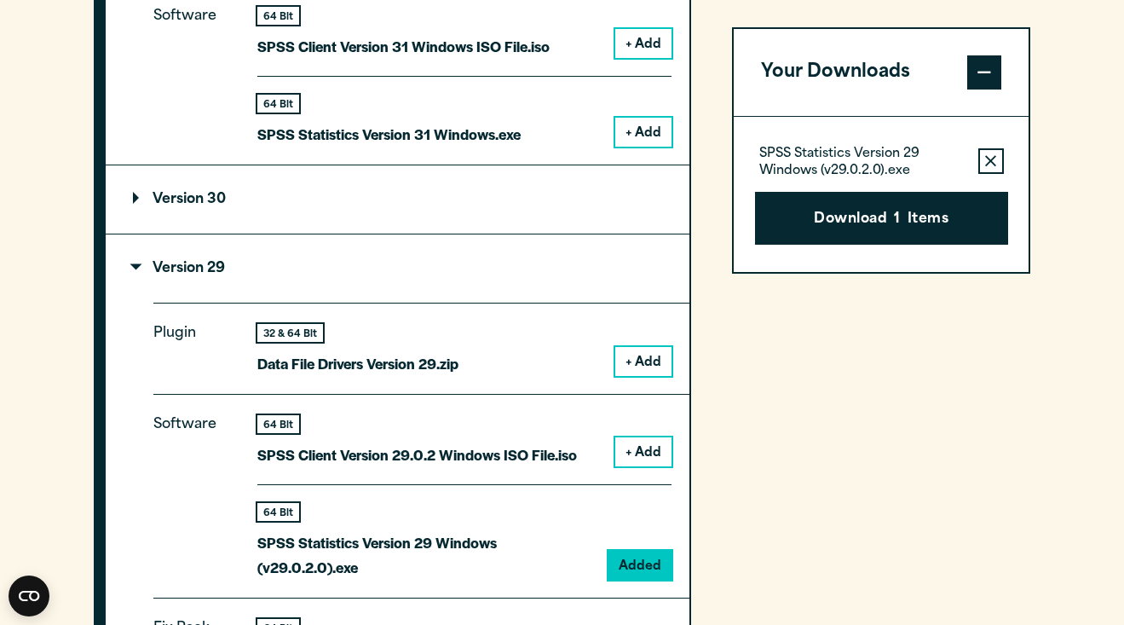
scroll to position [1628, 0]
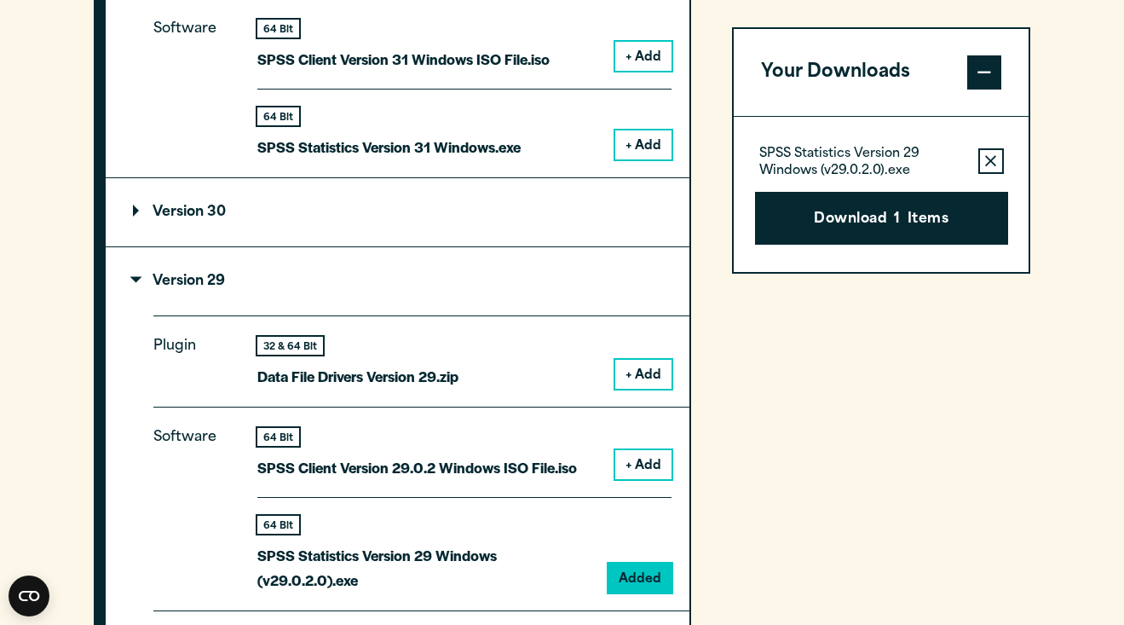
click at [197, 210] on p "Version 30" at bounding box center [179, 212] width 93 height 14
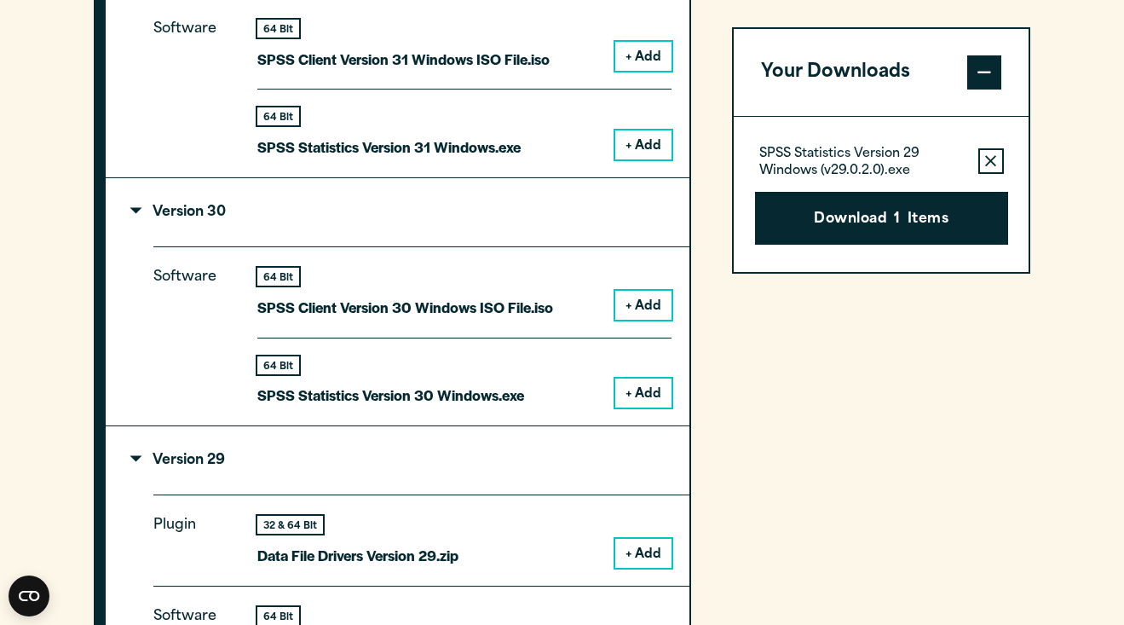
click at [686, 409] on div "Software 64 Bit SPSS Client Version 30 Windows ISO File.iso + Add 64 Bit + Add" at bounding box center [421, 335] width 536 height 179
click at [642, 404] on button "+ Add" at bounding box center [643, 392] width 56 height 29
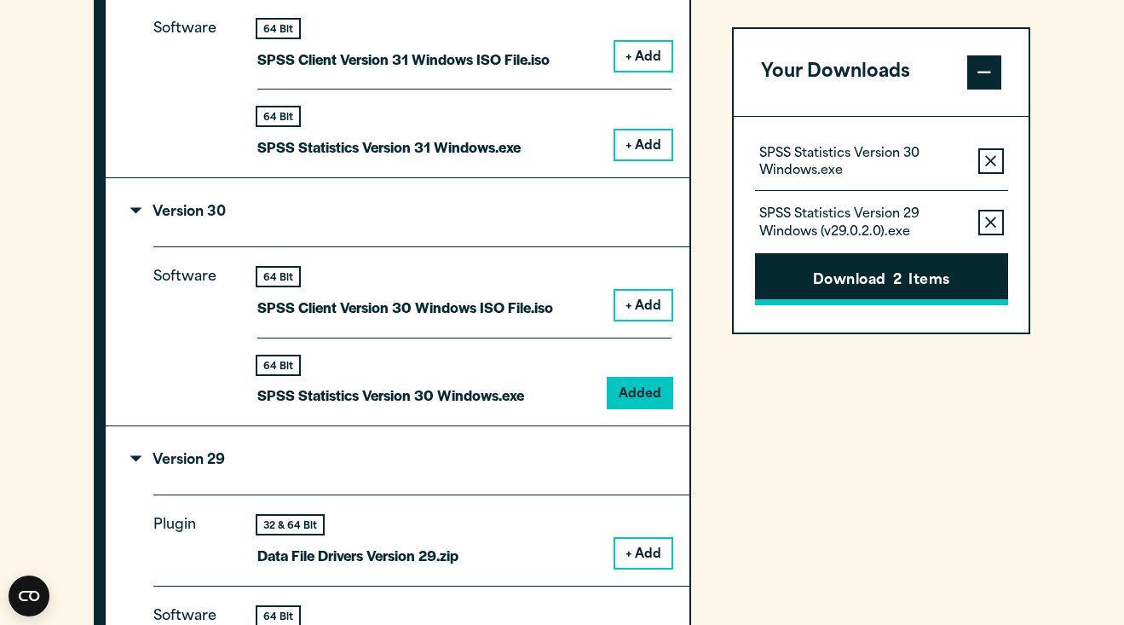
click at [900, 281] on span "2" at bounding box center [897, 281] width 9 height 22
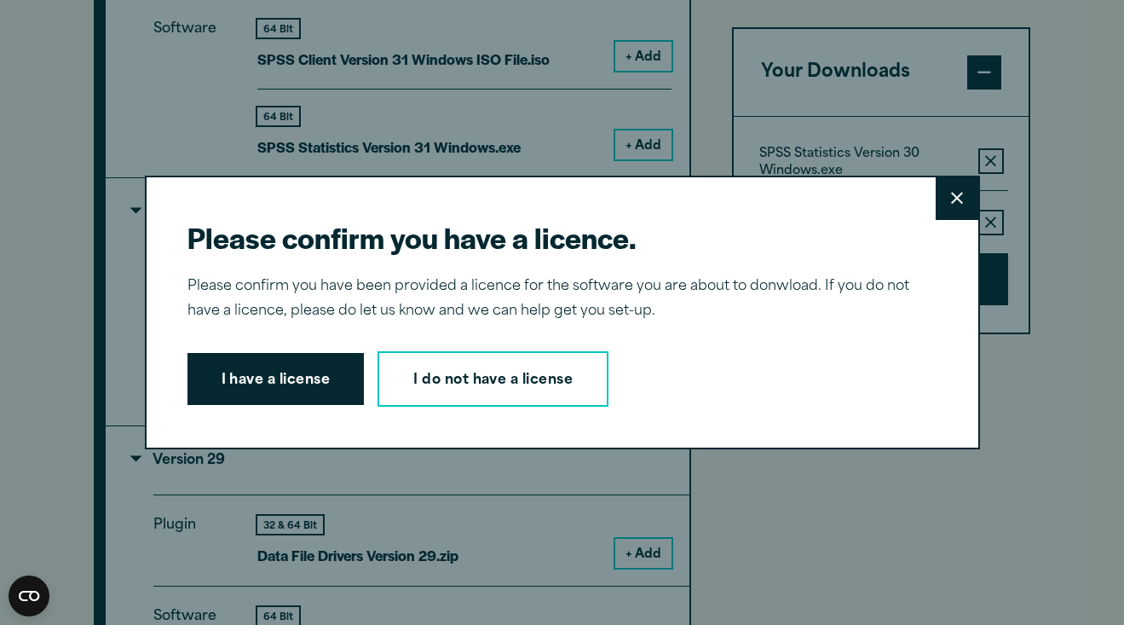
click at [954, 200] on icon at bounding box center [957, 198] width 12 height 12
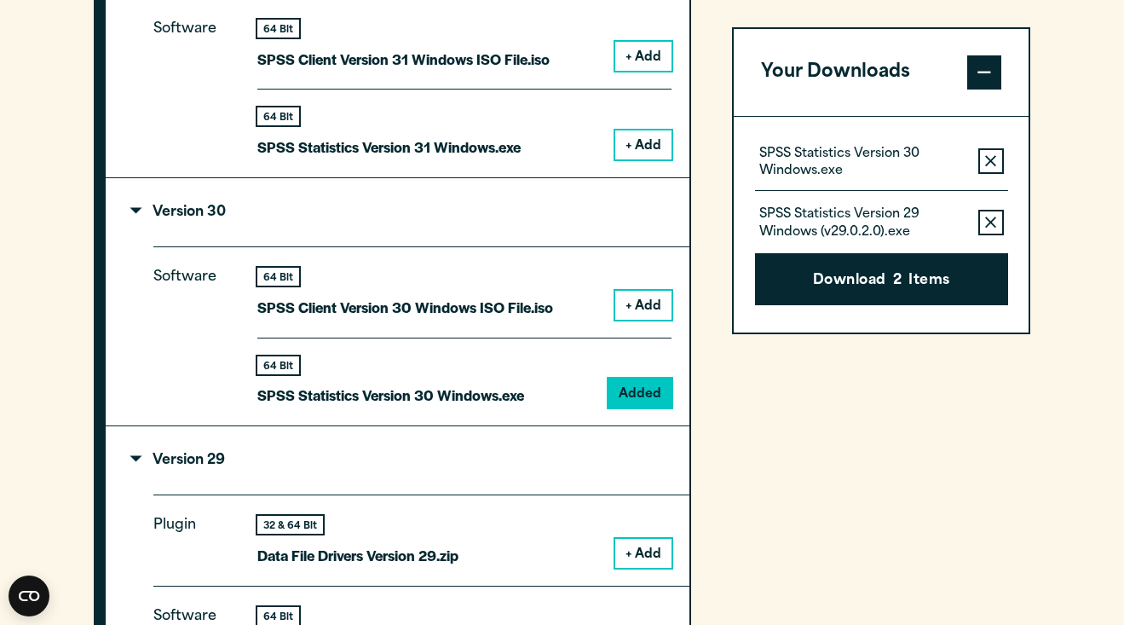
click at [990, 217] on icon "button" at bounding box center [990, 222] width 11 height 12
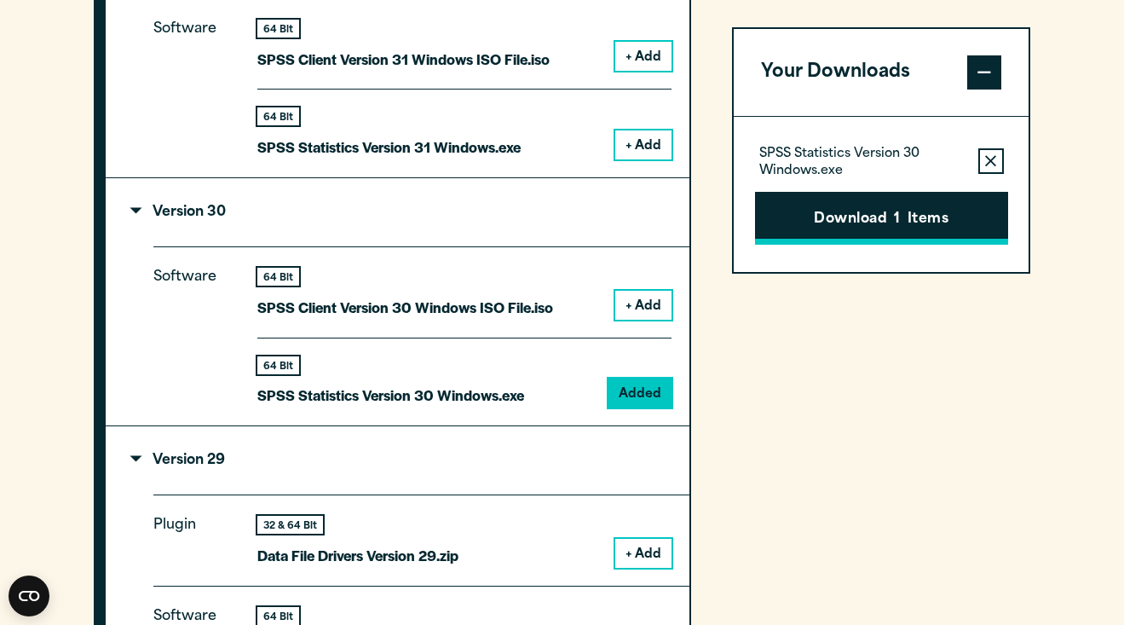
click at [920, 207] on button "Download 1 Items" at bounding box center [881, 218] width 253 height 53
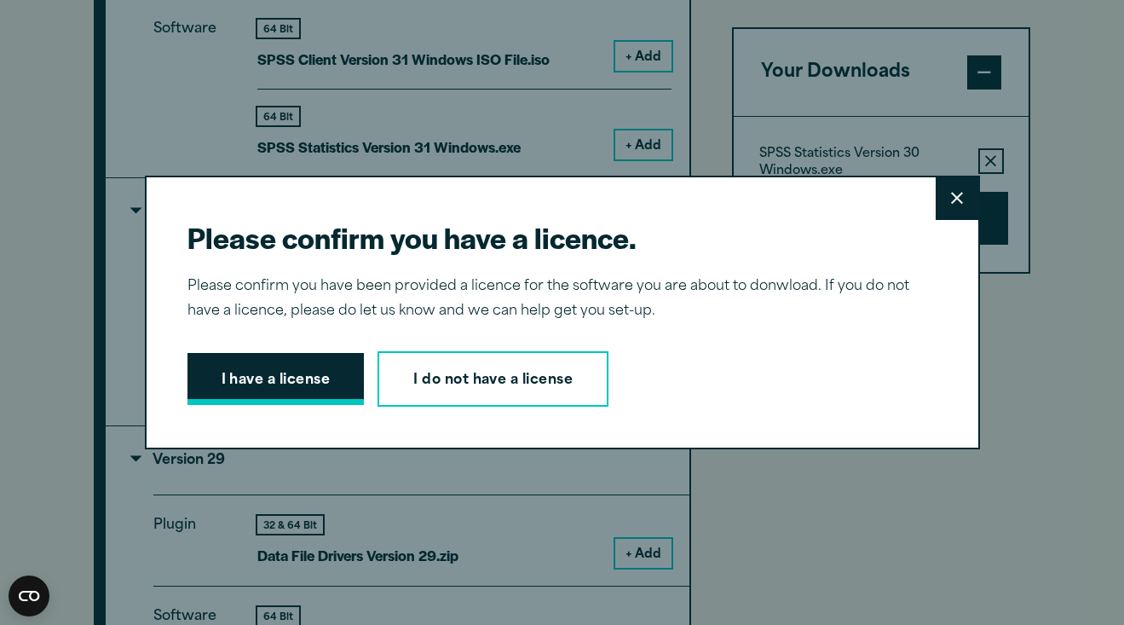
click at [331, 379] on button "I have a license" at bounding box center [275, 379] width 177 height 53
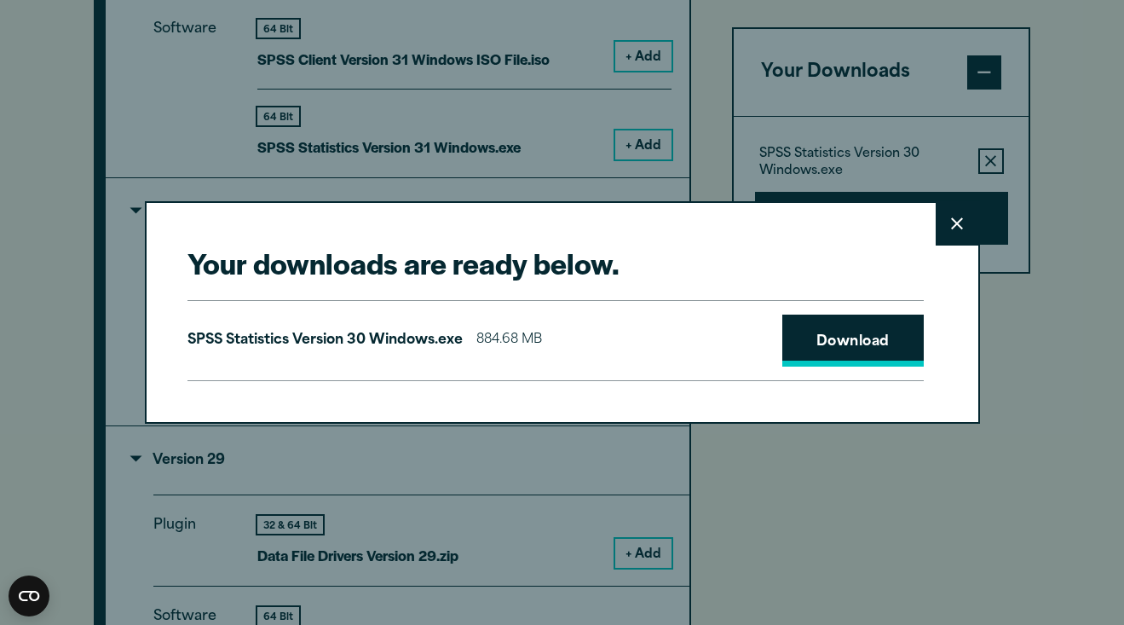
click at [881, 344] on link "Download" at bounding box center [852, 340] width 141 height 53
click at [962, 239] on button "Close" at bounding box center [957, 224] width 43 height 43
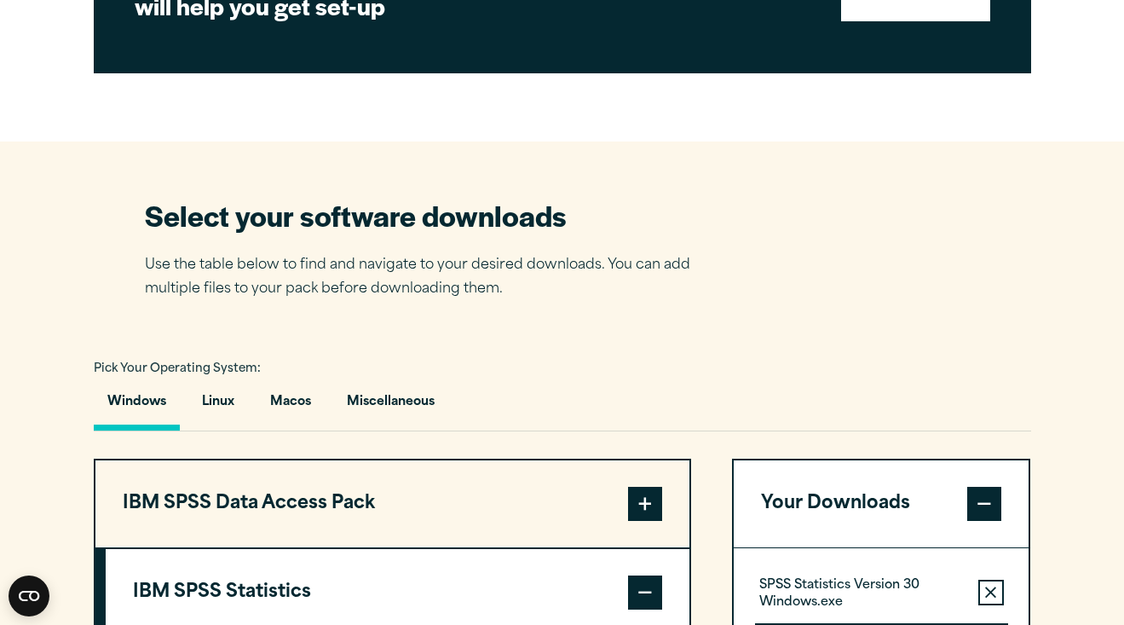
scroll to position [926, 0]
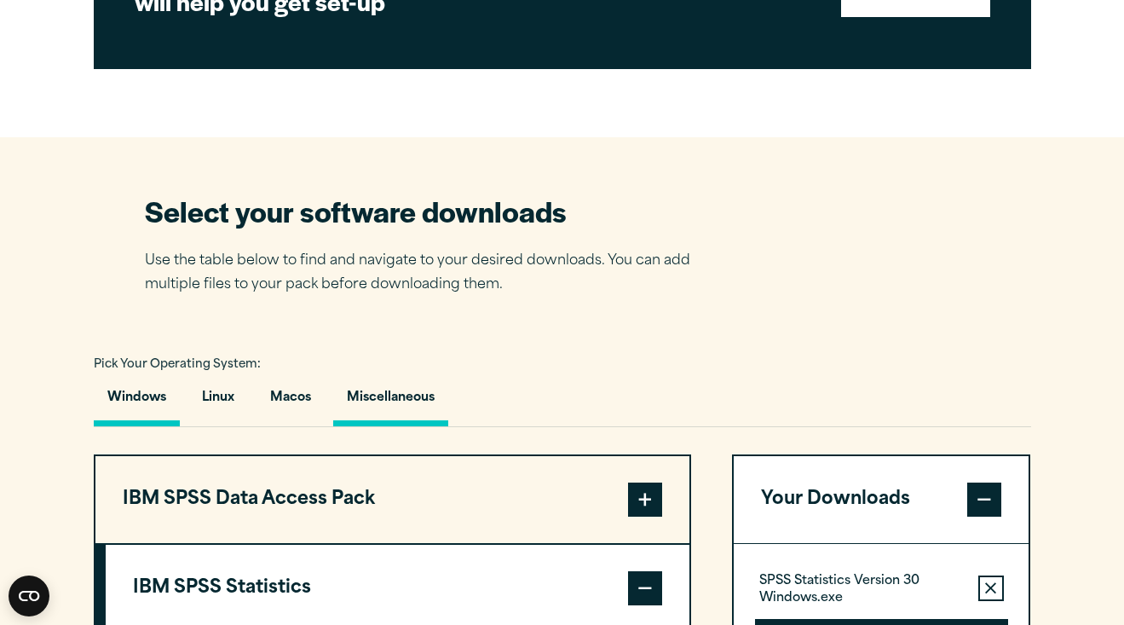
click at [438, 396] on button "Miscellaneous" at bounding box center [390, 401] width 115 height 49
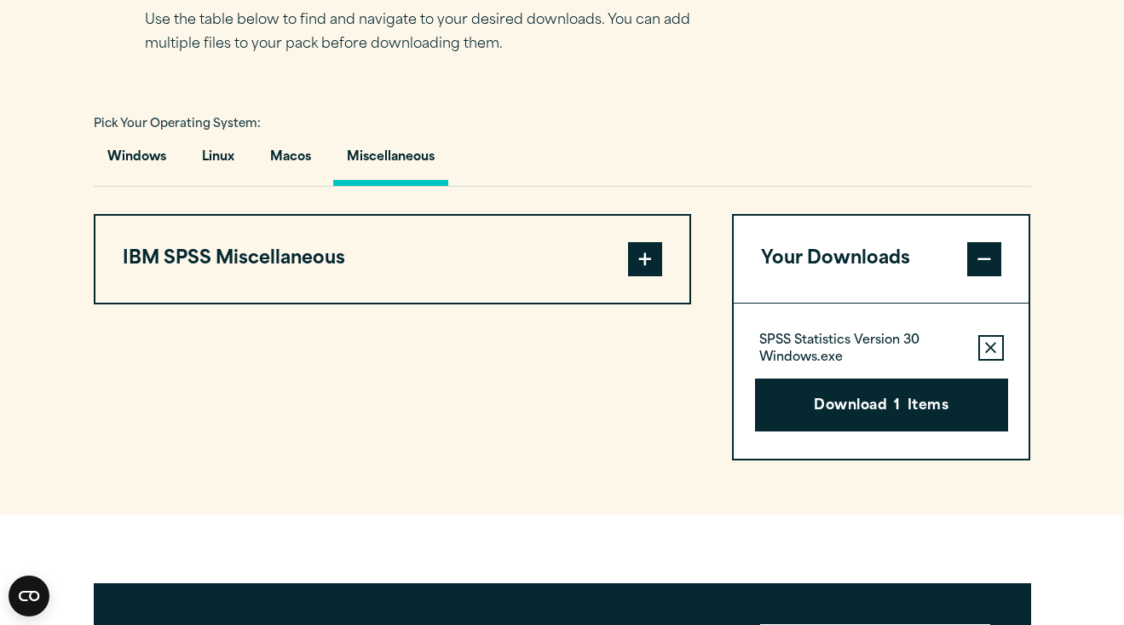
scroll to position [1225, 0]
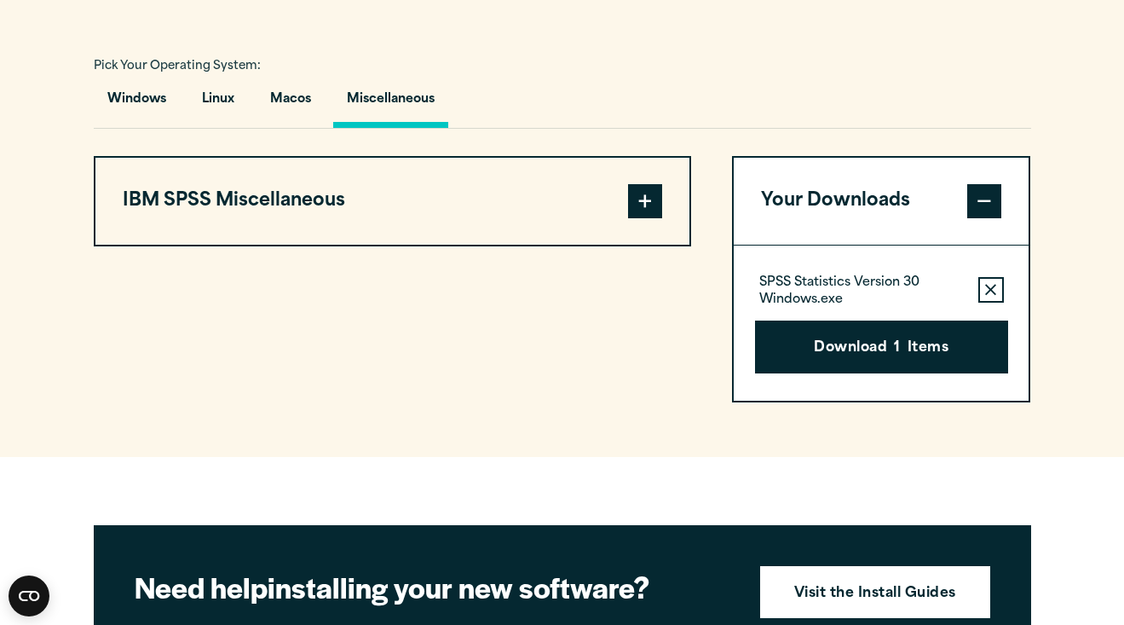
click at [573, 187] on button "IBM SPSS Miscellaneous" at bounding box center [392, 201] width 594 height 87
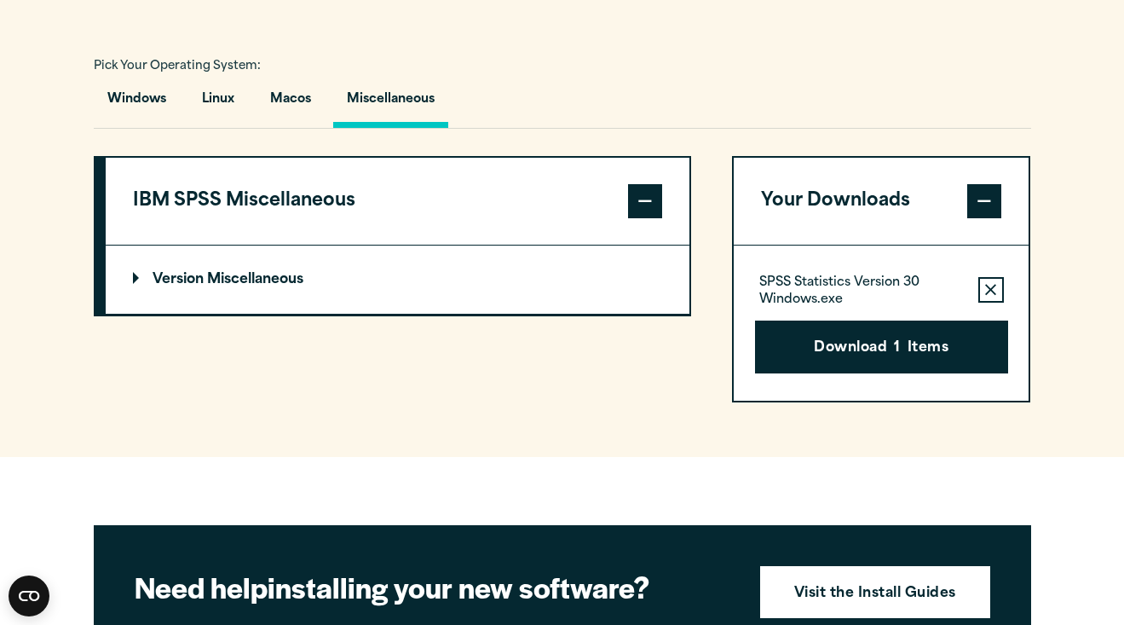
click at [261, 268] on summary "Version Miscellaneous" at bounding box center [398, 279] width 584 height 68
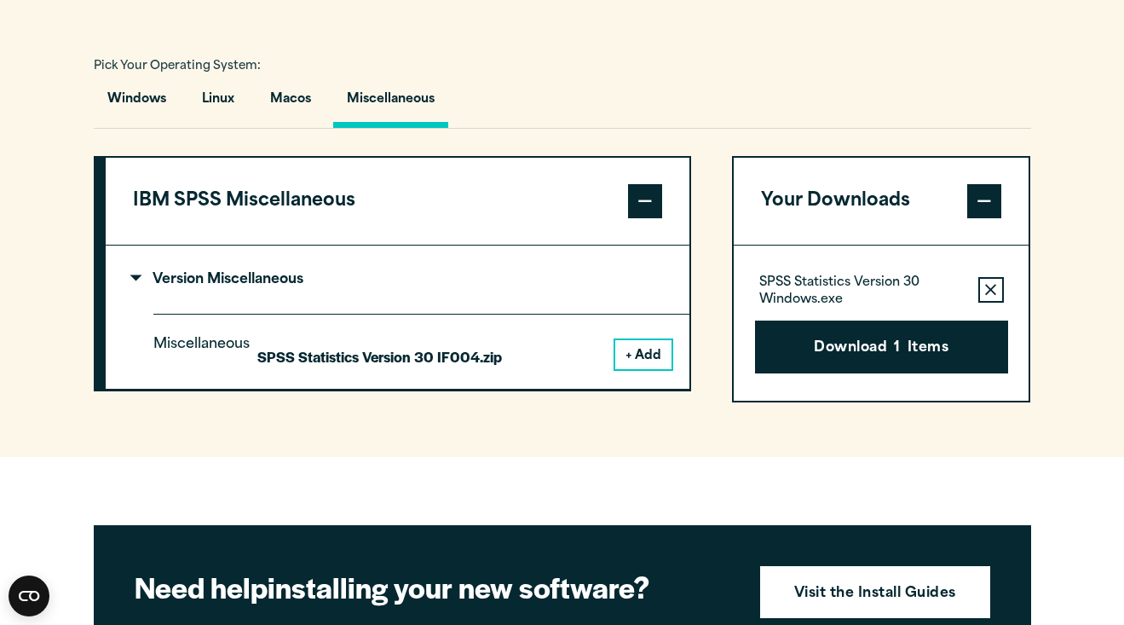
click at [254, 100] on div "Windows Linux [GEOGRAPHIC_DATA] Miscellaneous" at bounding box center [562, 103] width 937 height 49
click at [287, 100] on button "Macos" at bounding box center [290, 103] width 68 height 49
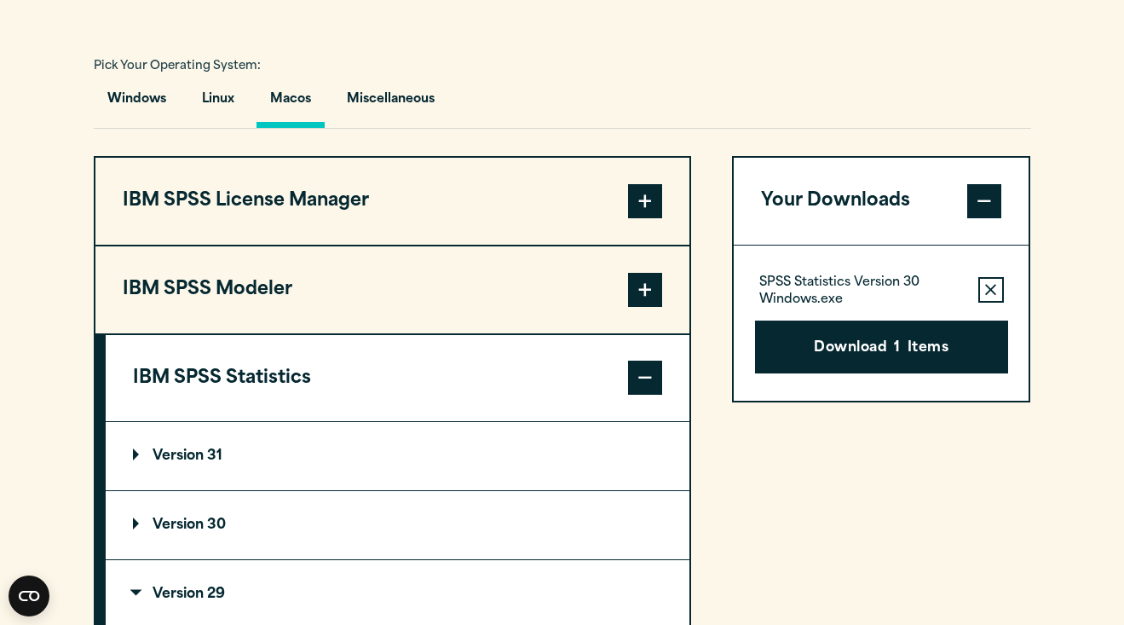
scroll to position [1322, 0]
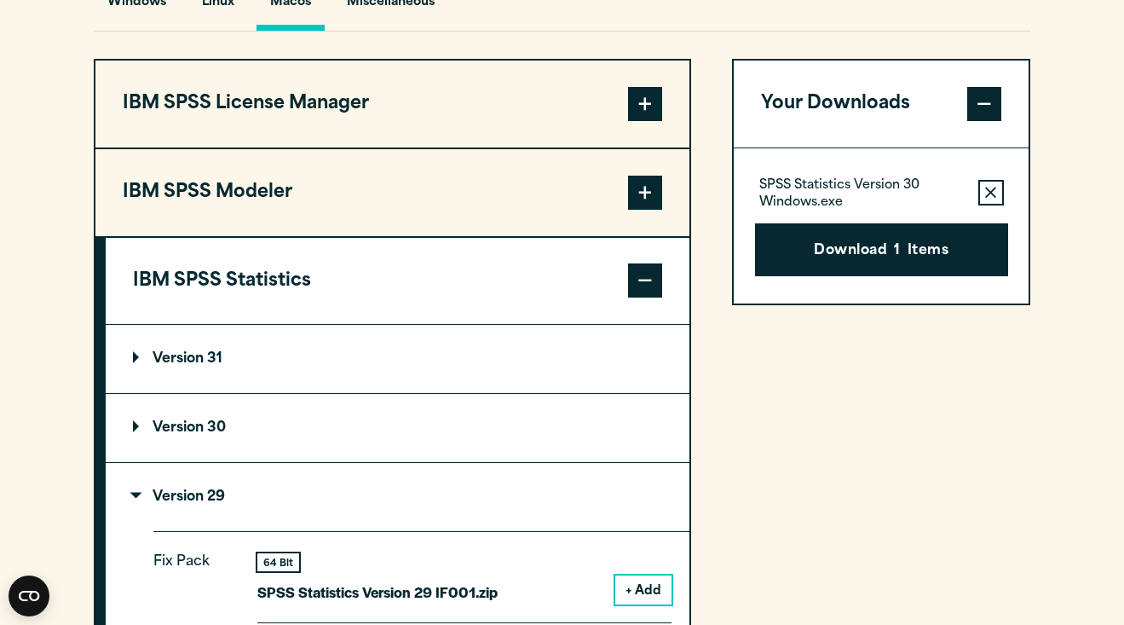
click at [184, 435] on p "Version 30" at bounding box center [179, 428] width 93 height 14
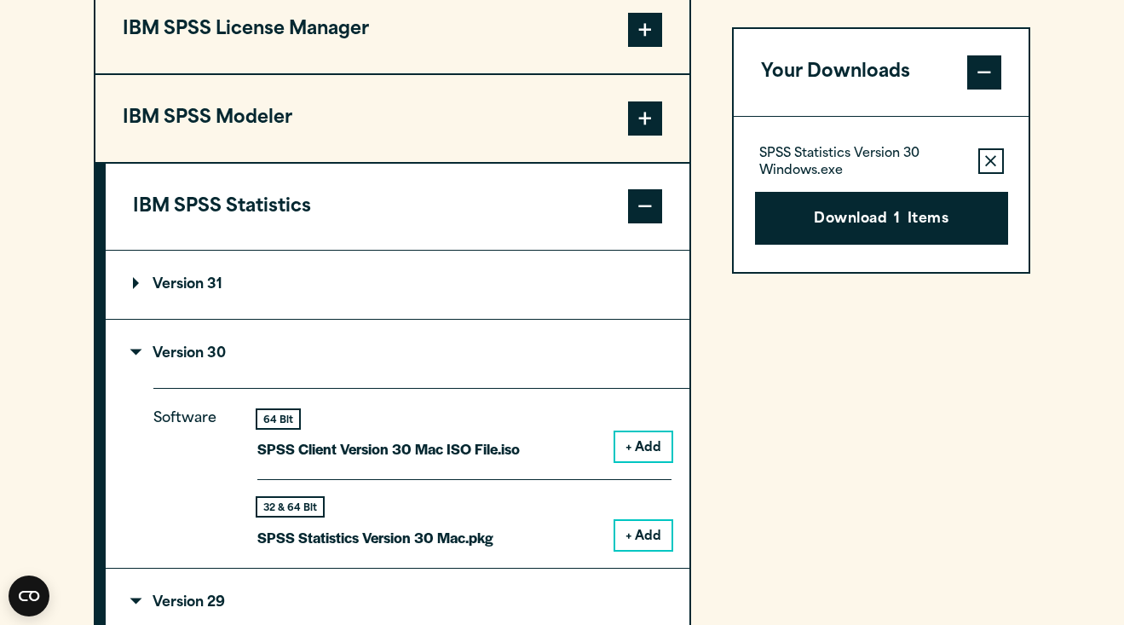
scroll to position [1514, 0]
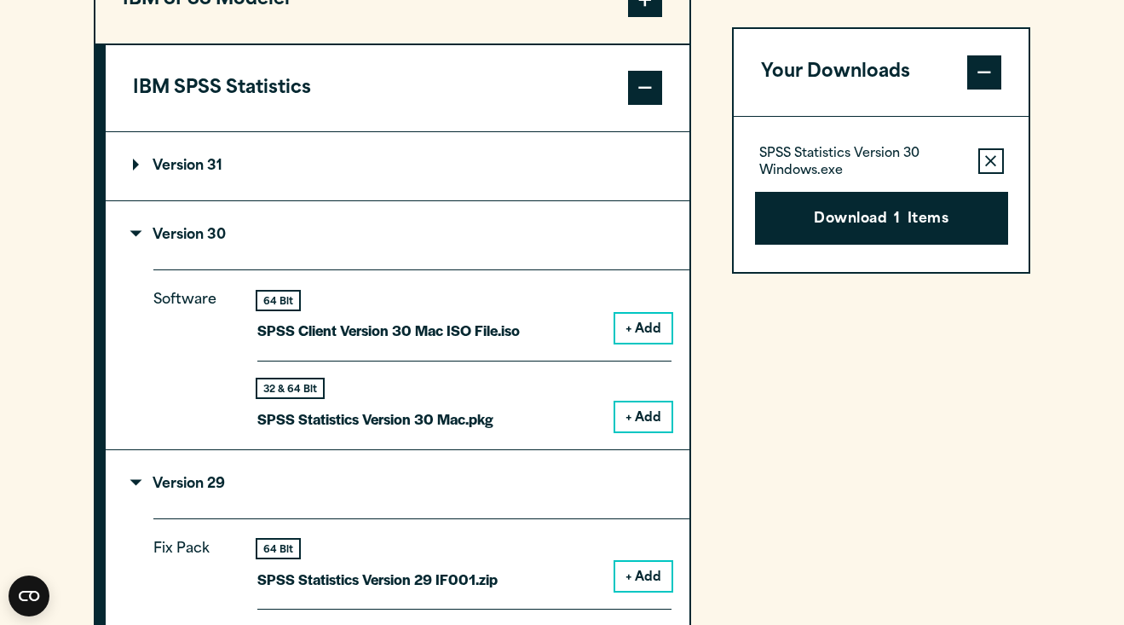
click at [643, 419] on button "+ Add" at bounding box center [643, 416] width 56 height 29
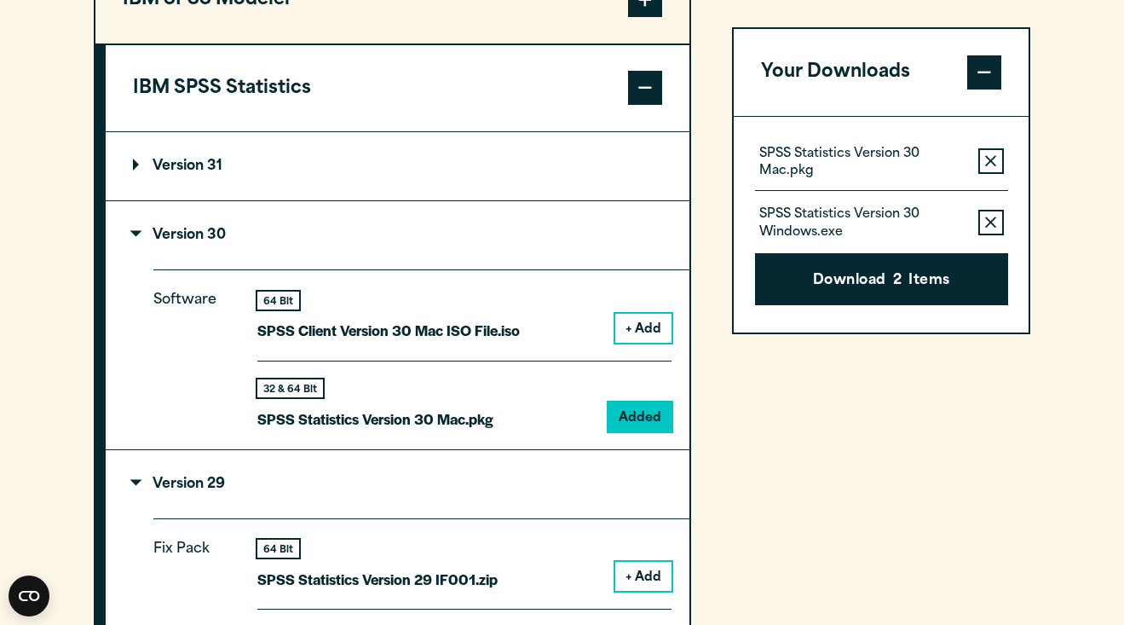
click at [989, 224] on icon "button" at bounding box center [990, 222] width 11 height 12
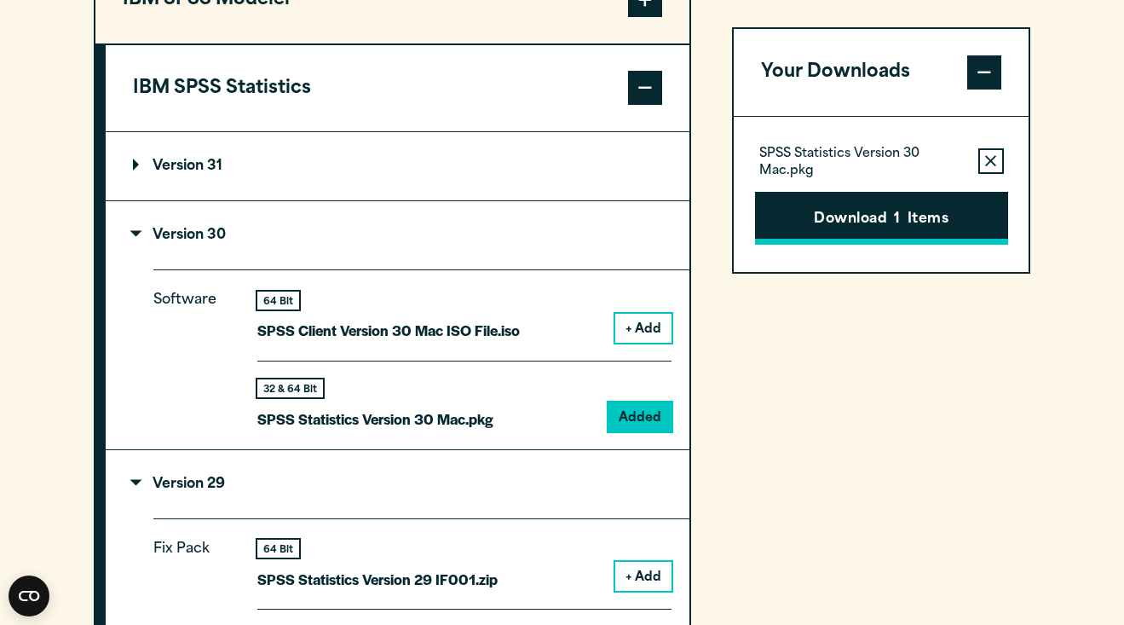
click at [939, 226] on button "Download 1 Items" at bounding box center [881, 218] width 253 height 53
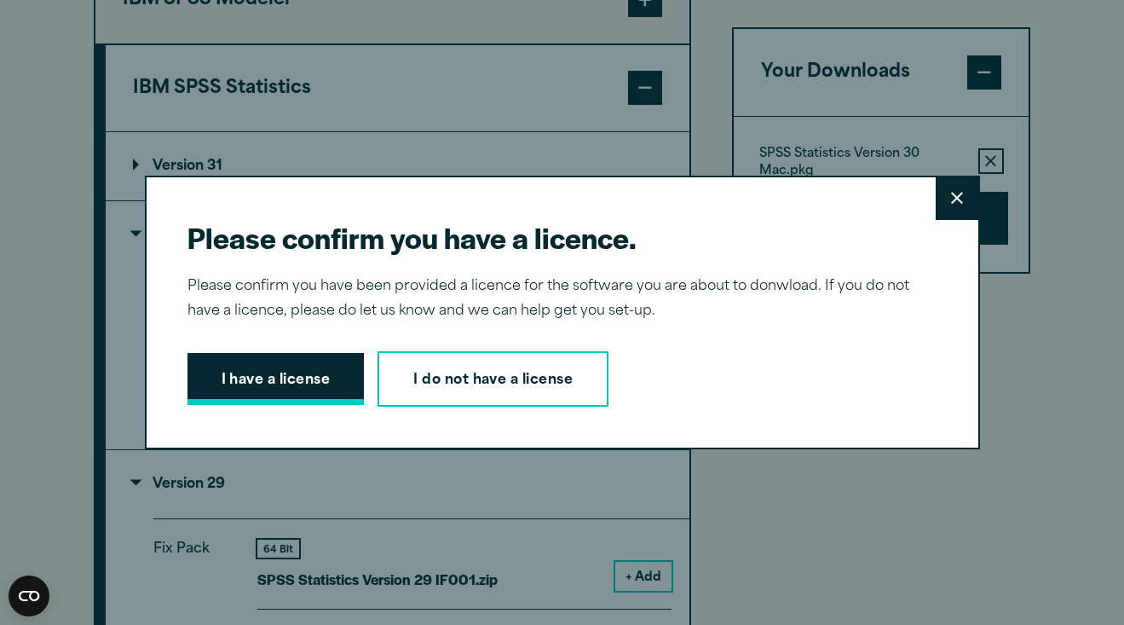
click at [302, 392] on button "I have a license" at bounding box center [275, 379] width 177 height 53
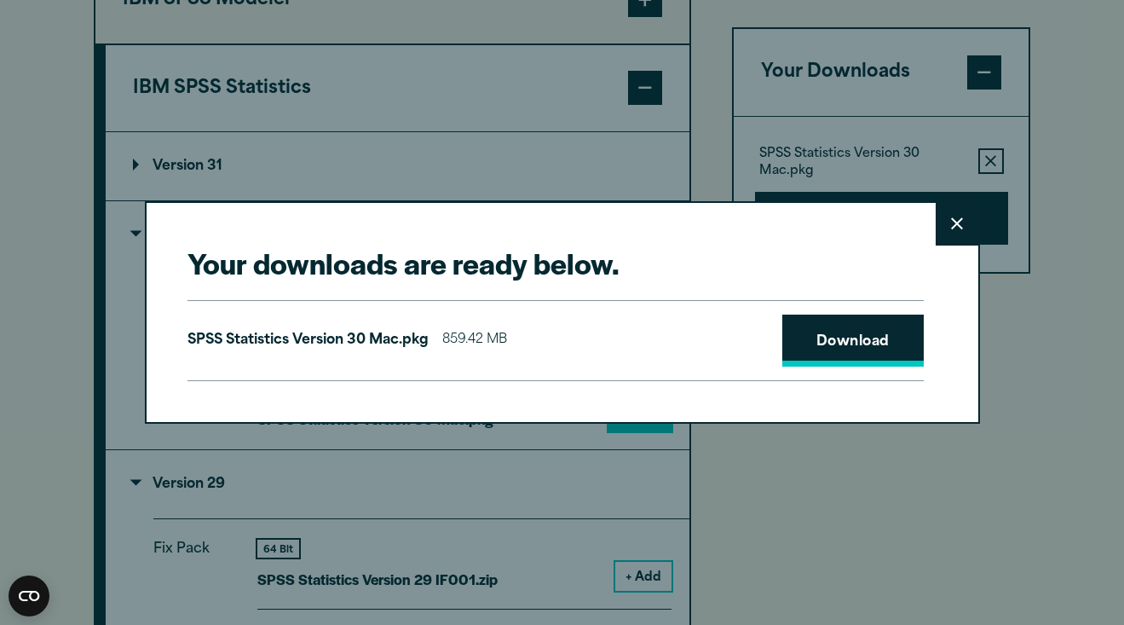
click at [879, 328] on link "Download" at bounding box center [852, 340] width 141 height 53
